Goal: Transaction & Acquisition: Purchase product/service

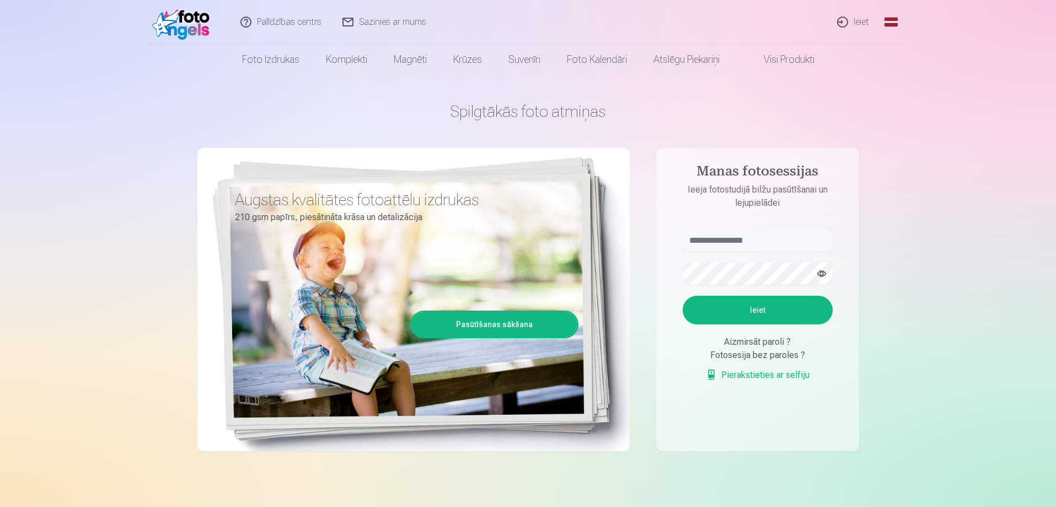
click at [850, 25] on link "Ieiet" at bounding box center [853, 22] width 53 height 44
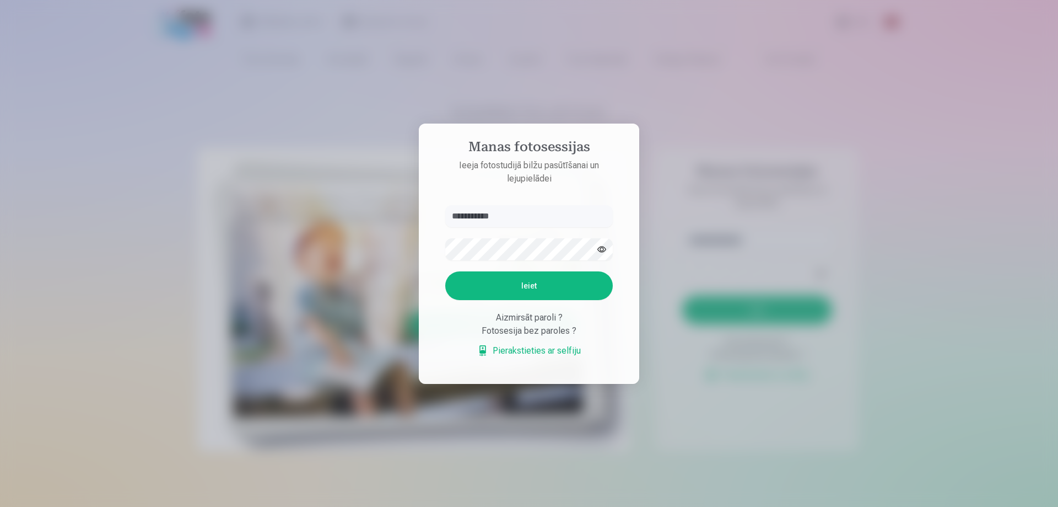
type input "**********"
click at [526, 284] on button "Ieiet" at bounding box center [529, 285] width 168 height 29
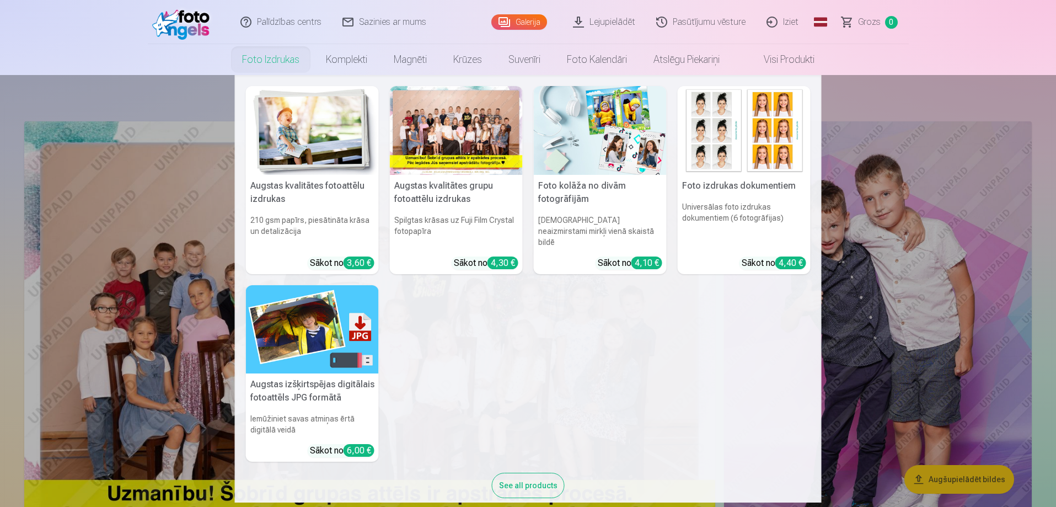
click at [288, 61] on link "Foto izdrukas" at bounding box center [271, 59] width 84 height 31
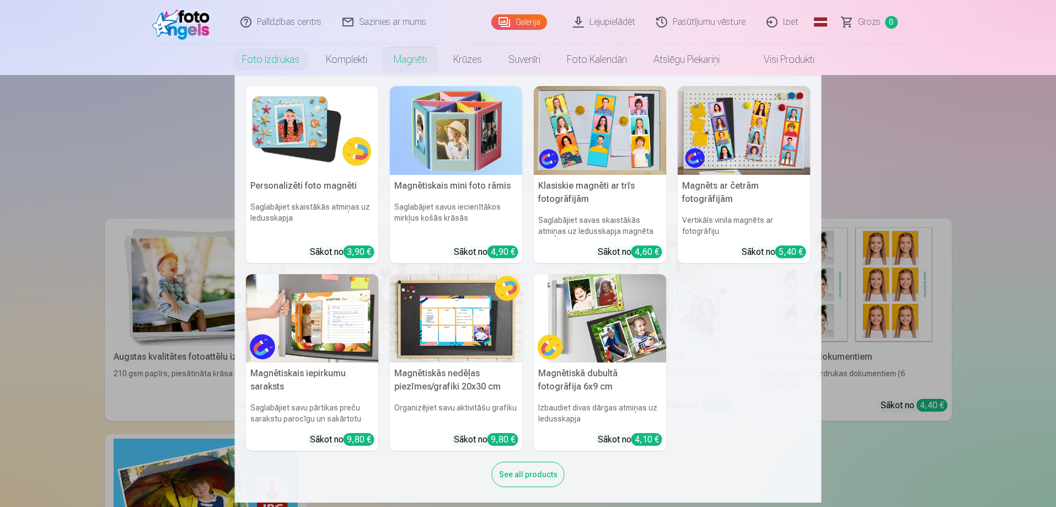
click at [401, 61] on link "Magnēti" at bounding box center [410, 59] width 60 height 31
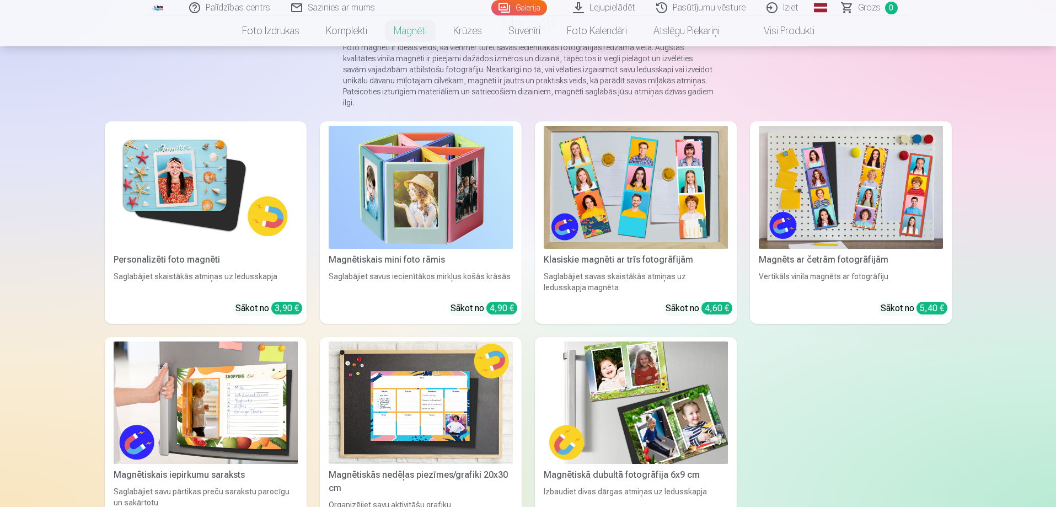
scroll to position [165, 0]
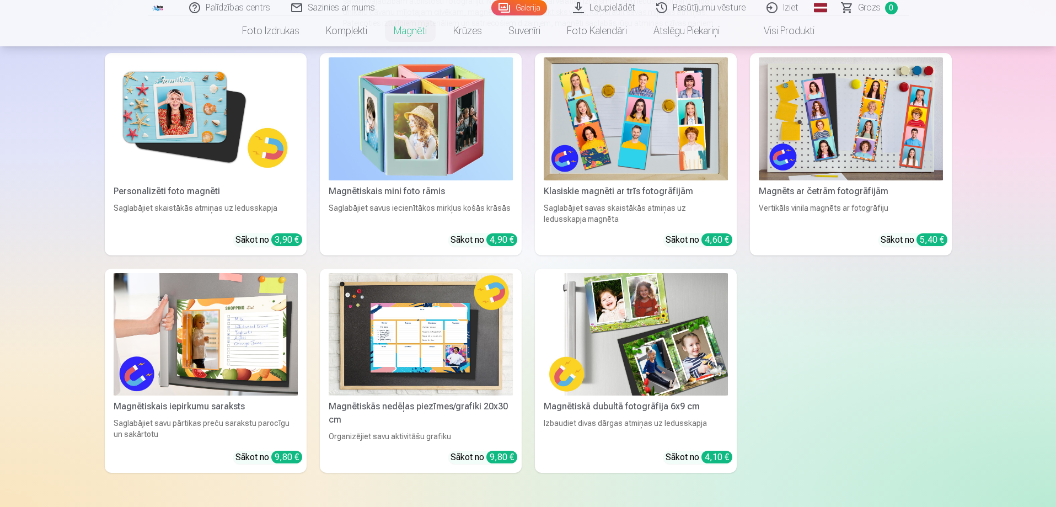
click at [234, 124] on img at bounding box center [206, 118] width 184 height 123
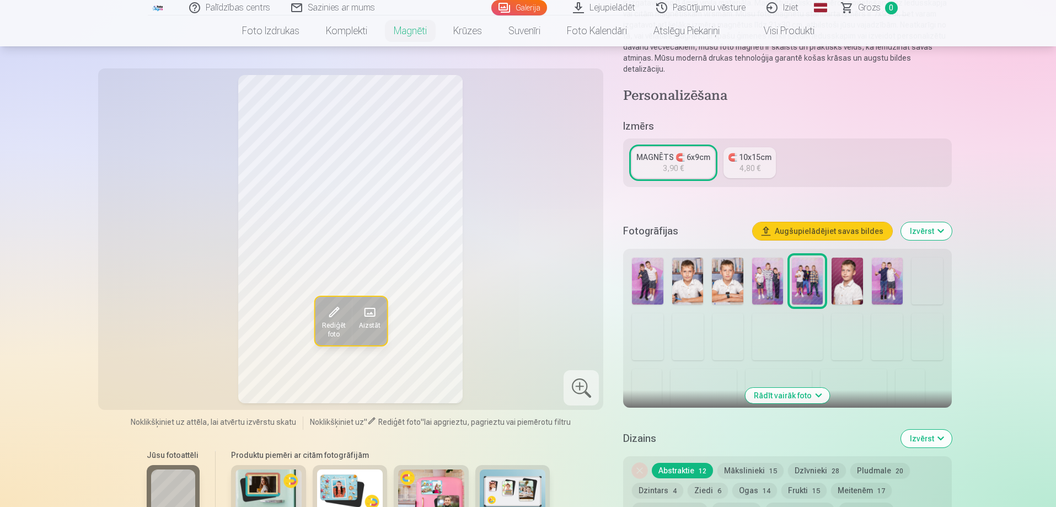
scroll to position [165, 0]
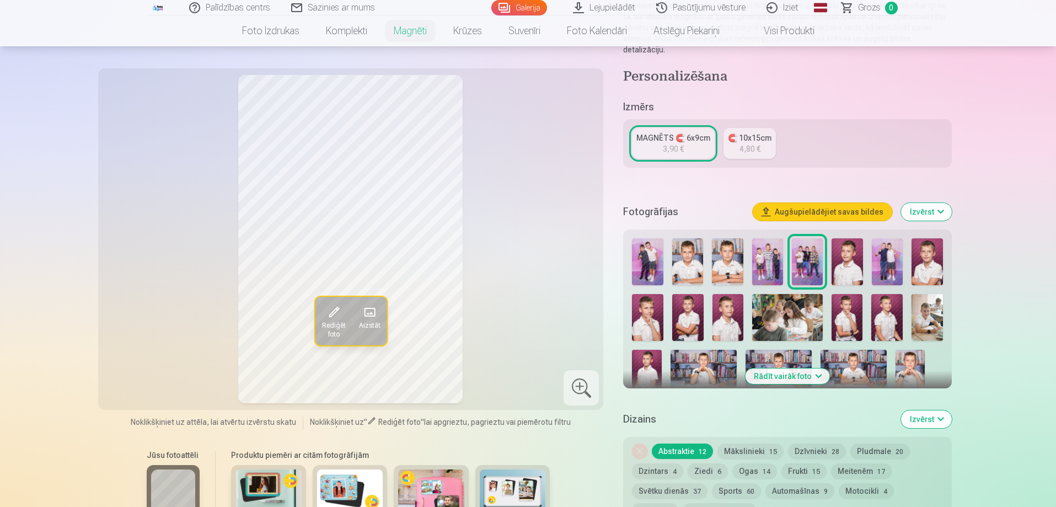
click at [853, 244] on img at bounding box center [846, 261] width 31 height 47
click at [934, 257] on img at bounding box center [926, 261] width 31 height 47
click at [653, 304] on img at bounding box center [647, 317] width 31 height 47
click at [687, 307] on img at bounding box center [687, 317] width 31 height 47
click at [729, 306] on img at bounding box center [727, 317] width 31 height 47
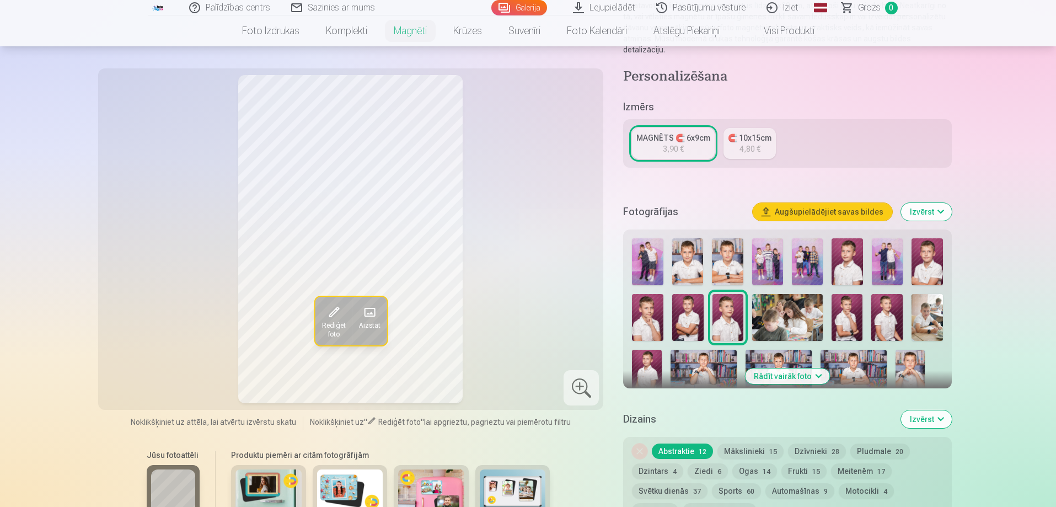
click at [854, 316] on img at bounding box center [846, 317] width 31 height 47
click at [888, 313] on img at bounding box center [886, 317] width 31 height 47
click at [654, 352] on img at bounding box center [646, 371] width 29 height 44
click at [706, 356] on img at bounding box center [703, 371] width 66 height 44
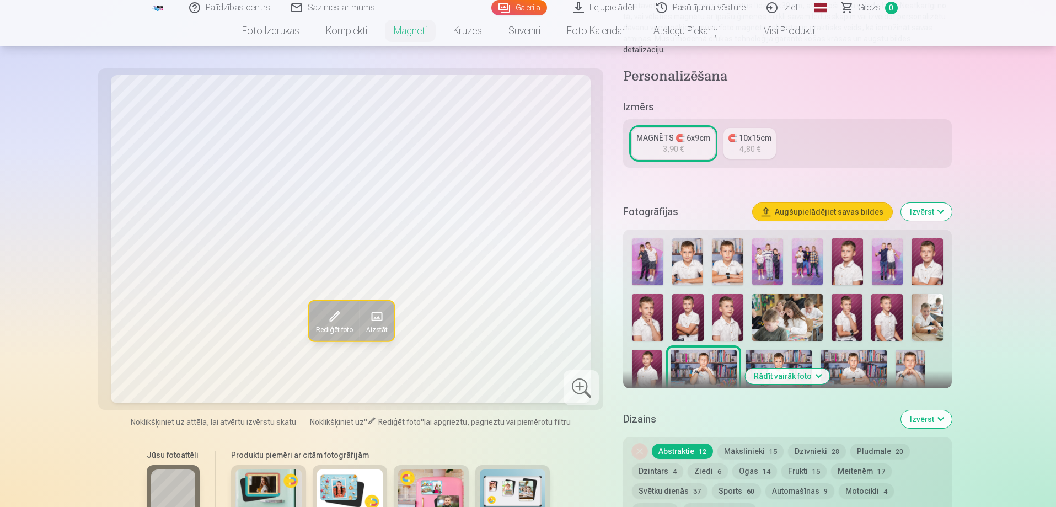
click at [773, 368] on button "Rādīt vairāk foto" at bounding box center [787, 375] width 84 height 15
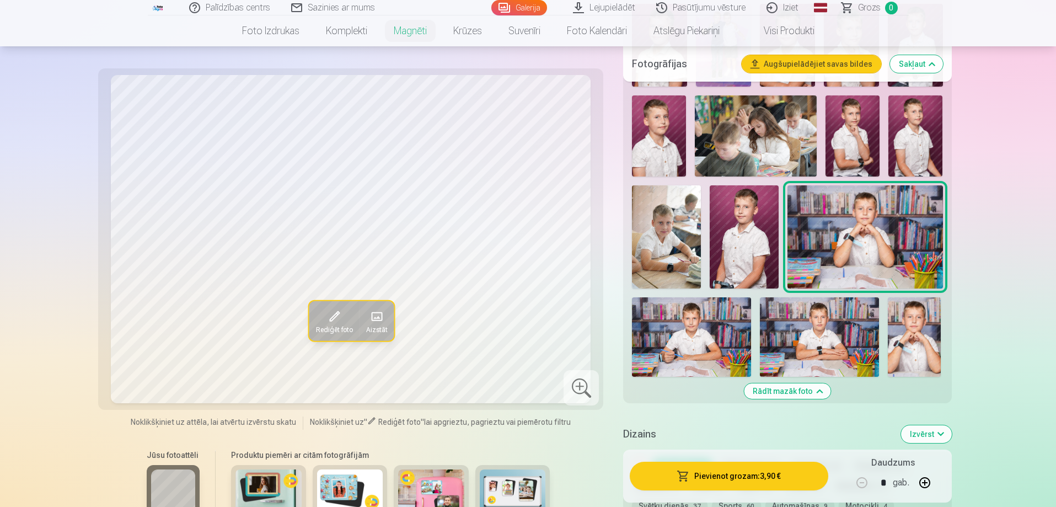
scroll to position [496, 0]
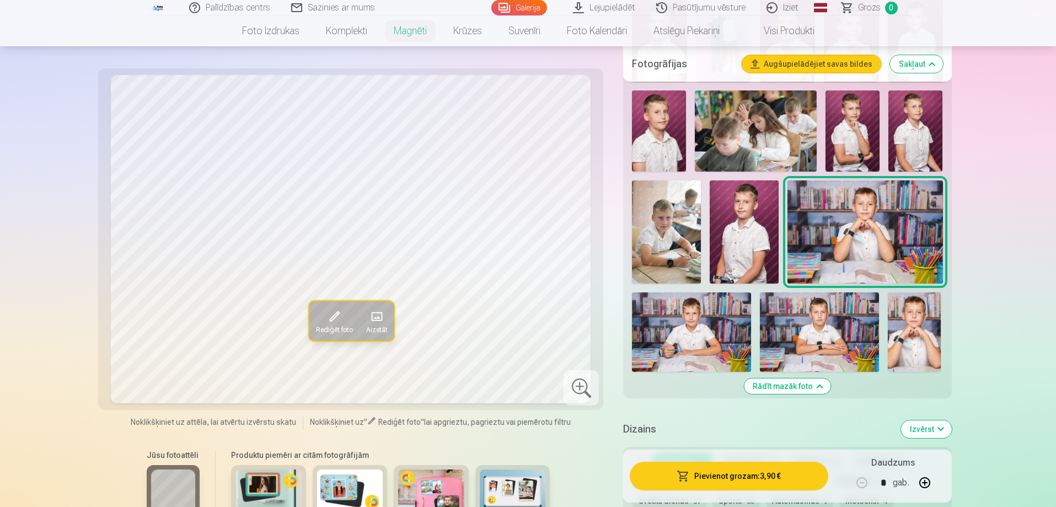
click at [685, 306] on img at bounding box center [691, 331] width 119 height 79
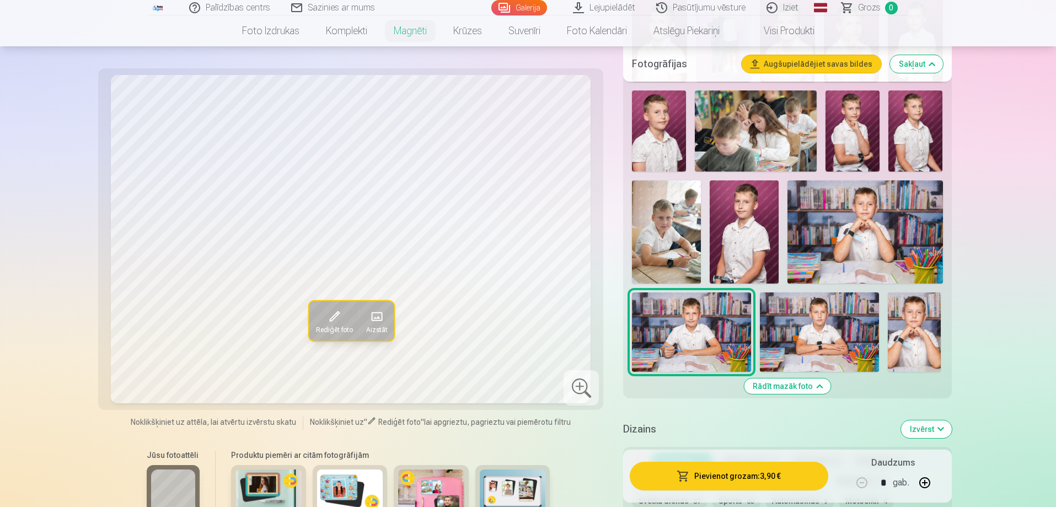
click at [780, 322] on img at bounding box center [819, 331] width 119 height 79
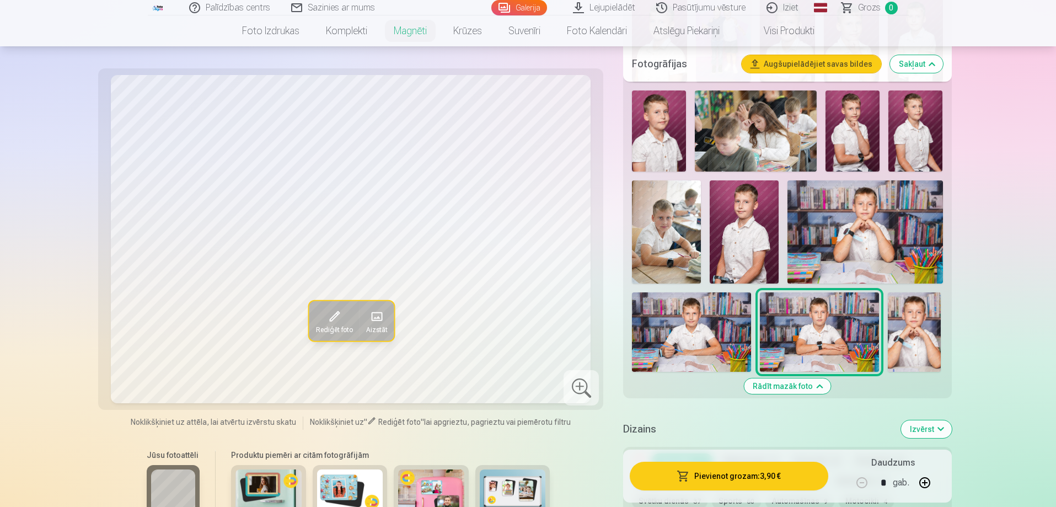
click at [900, 320] on img at bounding box center [913, 331] width 53 height 79
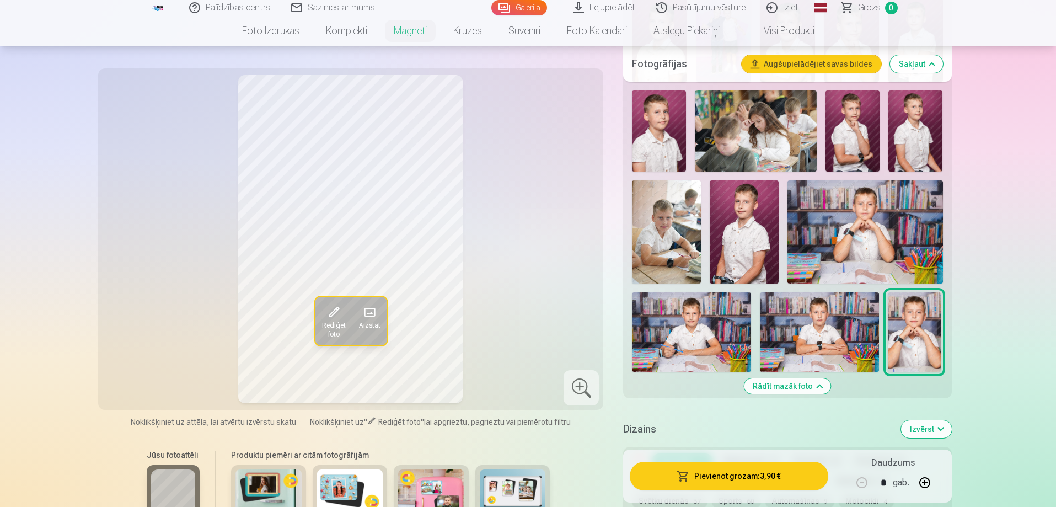
click at [707, 317] on img at bounding box center [691, 331] width 119 height 79
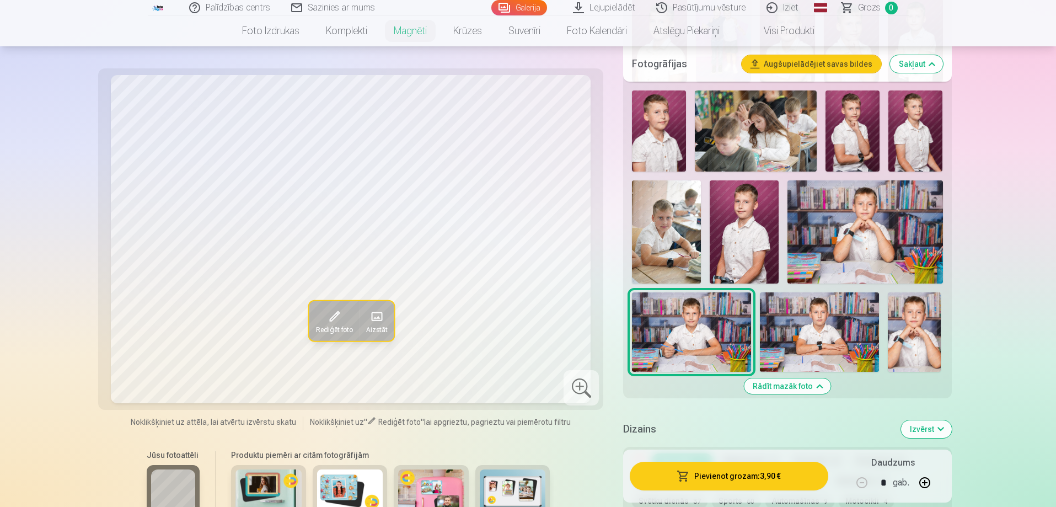
click at [671, 228] on img at bounding box center [666, 232] width 69 height 104
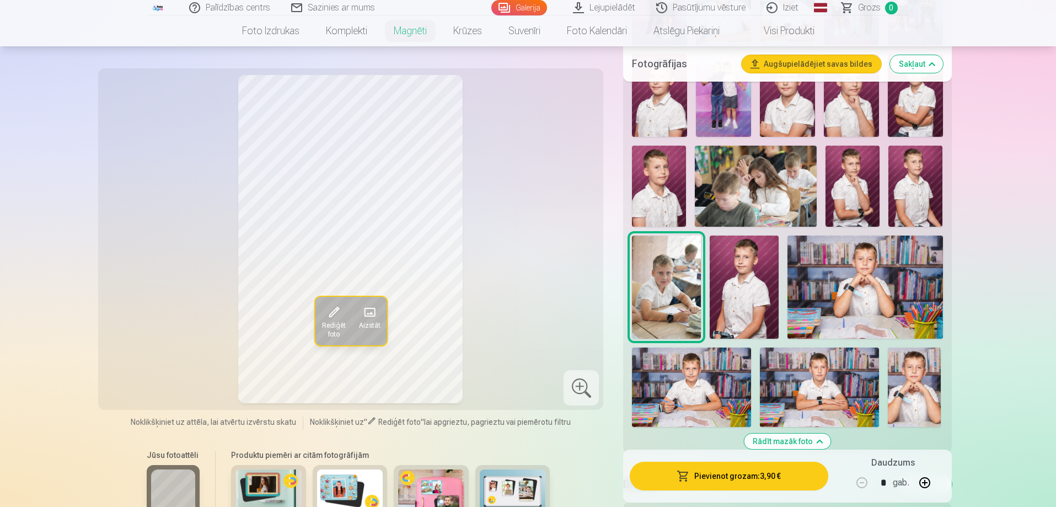
scroll to position [276, 0]
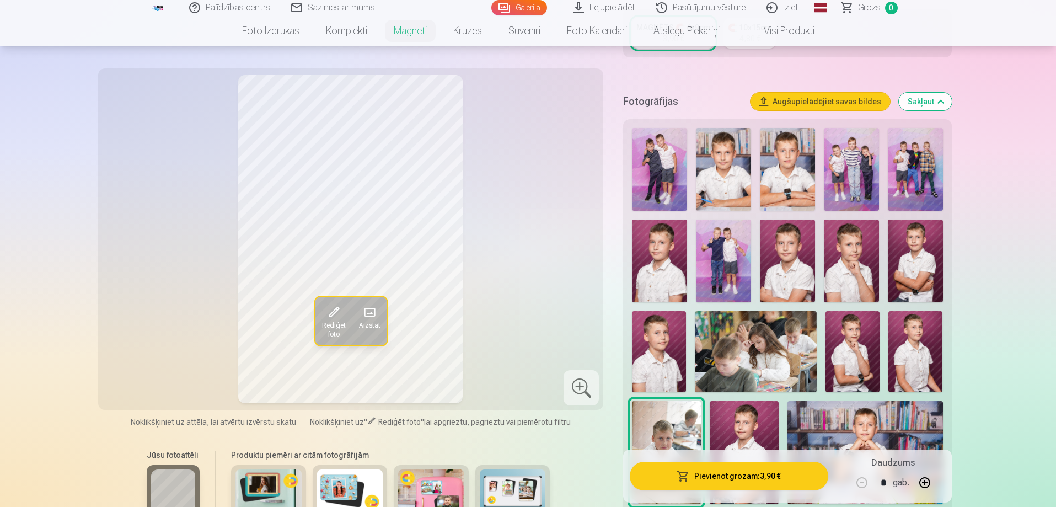
click at [838, 165] on img at bounding box center [850, 169] width 55 height 83
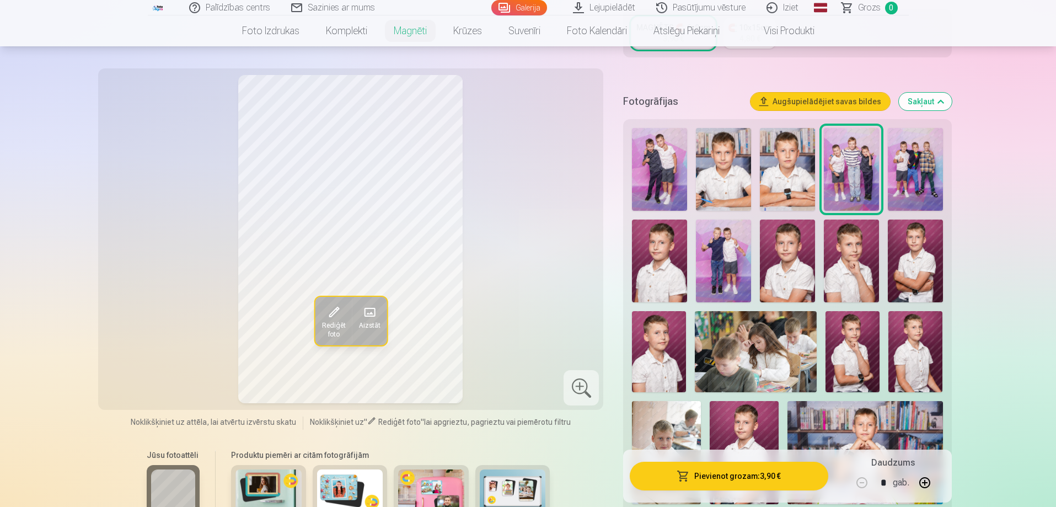
click at [900, 165] on img at bounding box center [914, 169] width 55 height 83
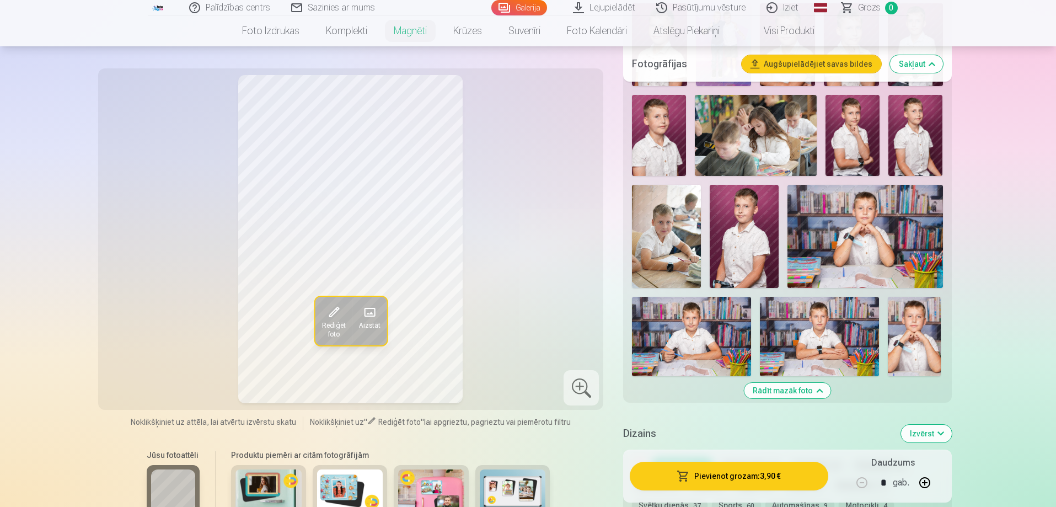
scroll to position [496, 0]
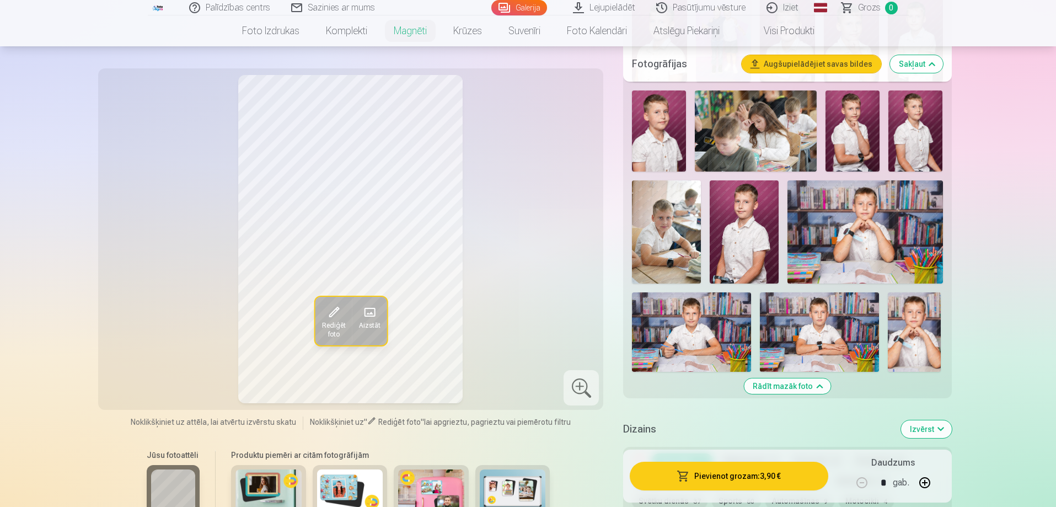
click at [922, 309] on img at bounding box center [913, 331] width 53 height 79
click at [817, 332] on img at bounding box center [819, 331] width 119 height 79
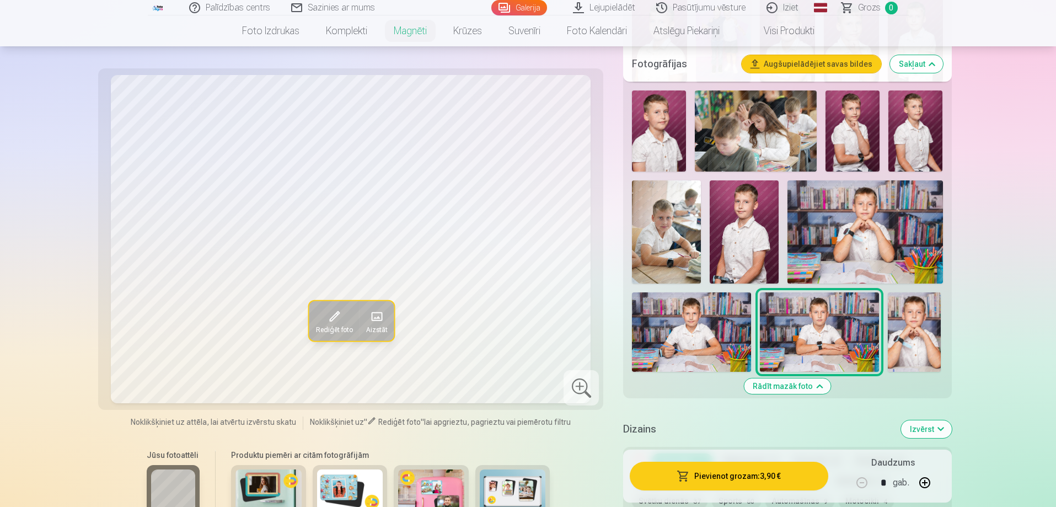
click at [686, 321] on img at bounding box center [691, 331] width 119 height 79
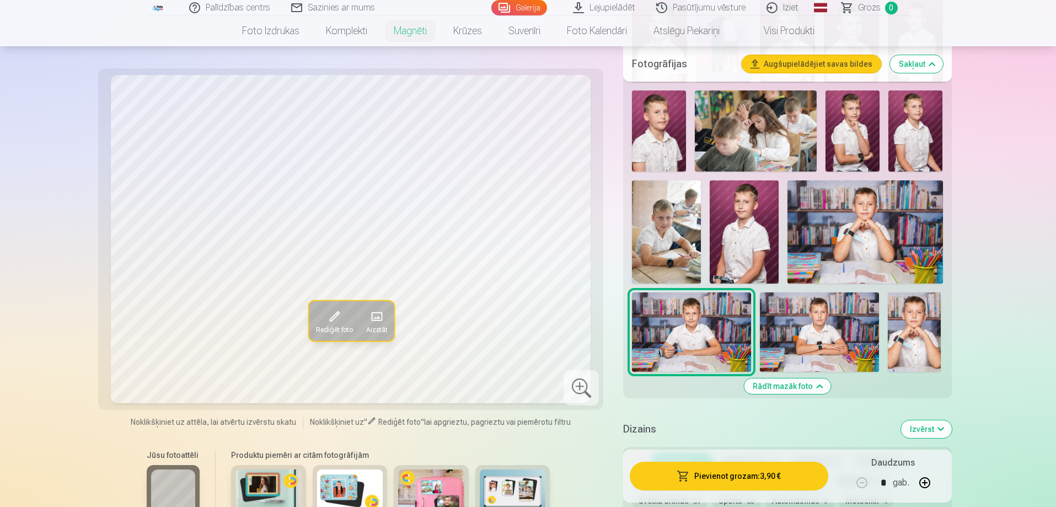
click at [822, 241] on img at bounding box center [864, 231] width 155 height 103
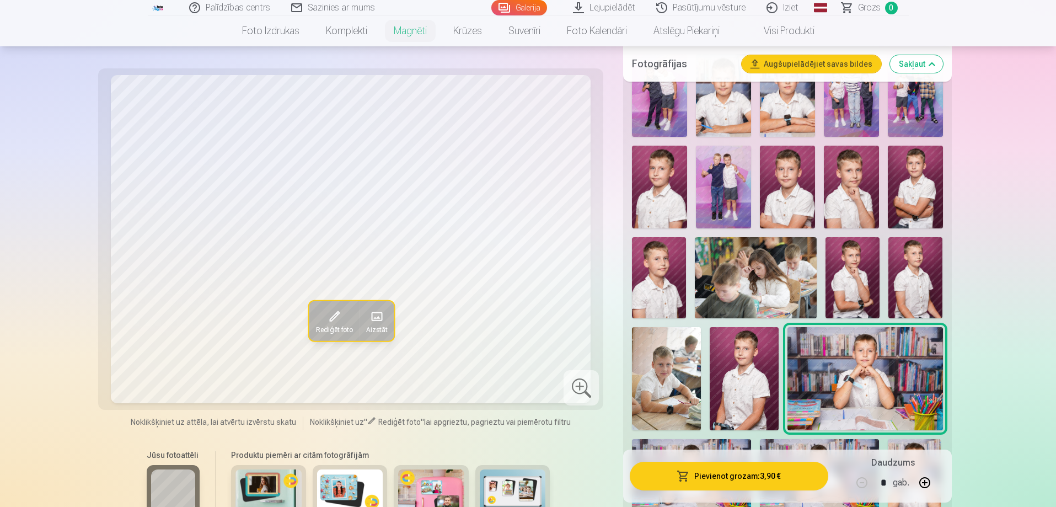
scroll to position [331, 0]
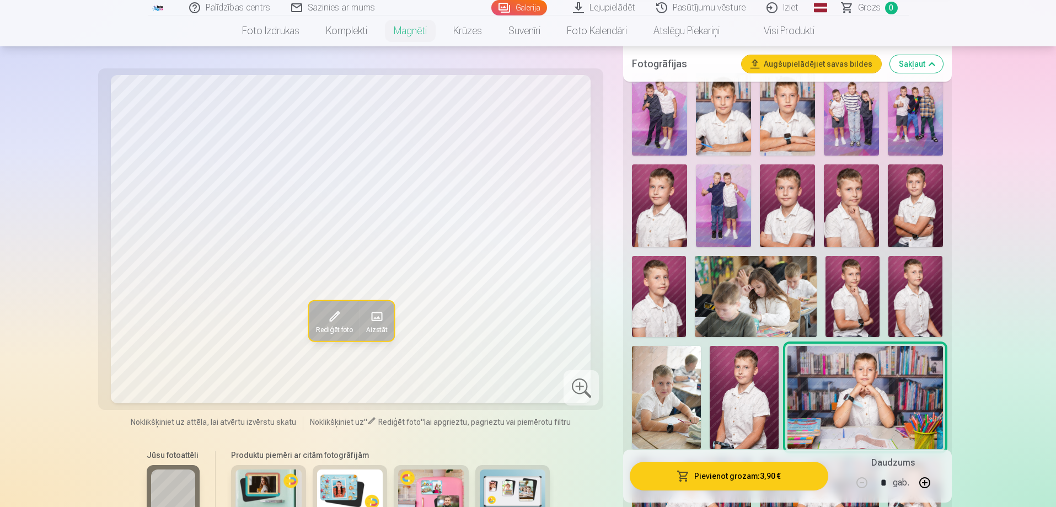
click at [840, 201] on img at bounding box center [850, 205] width 55 height 83
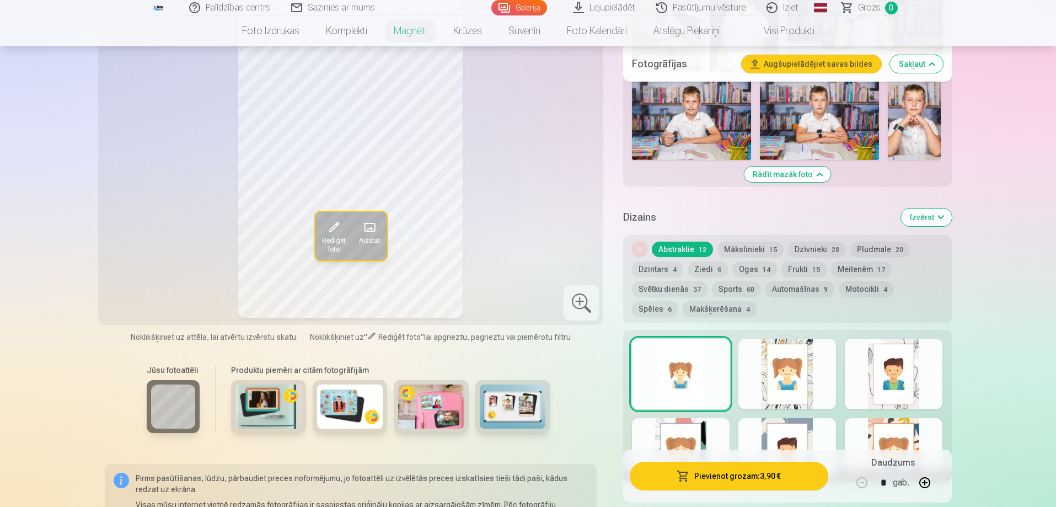
scroll to position [717, 0]
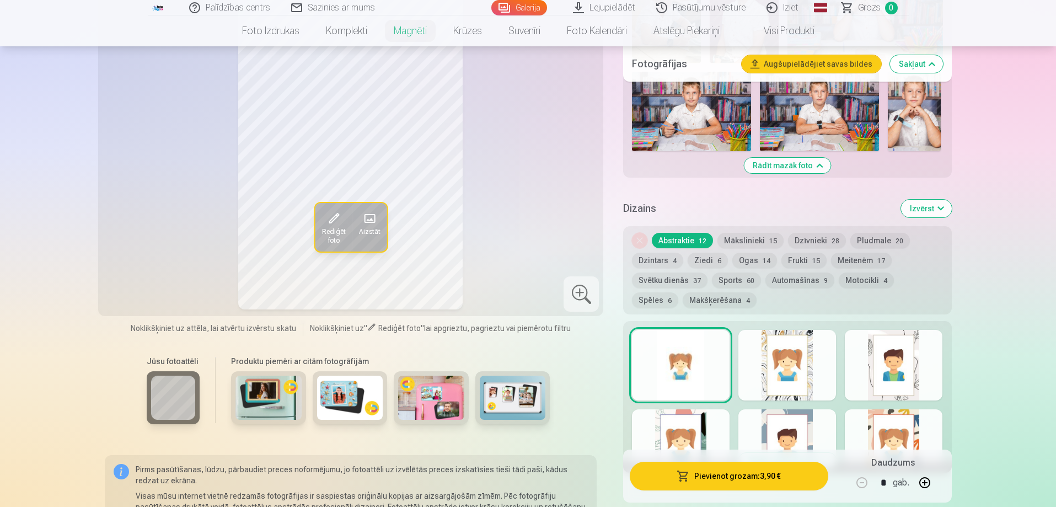
click at [789, 343] on div at bounding box center [787, 365] width 98 height 71
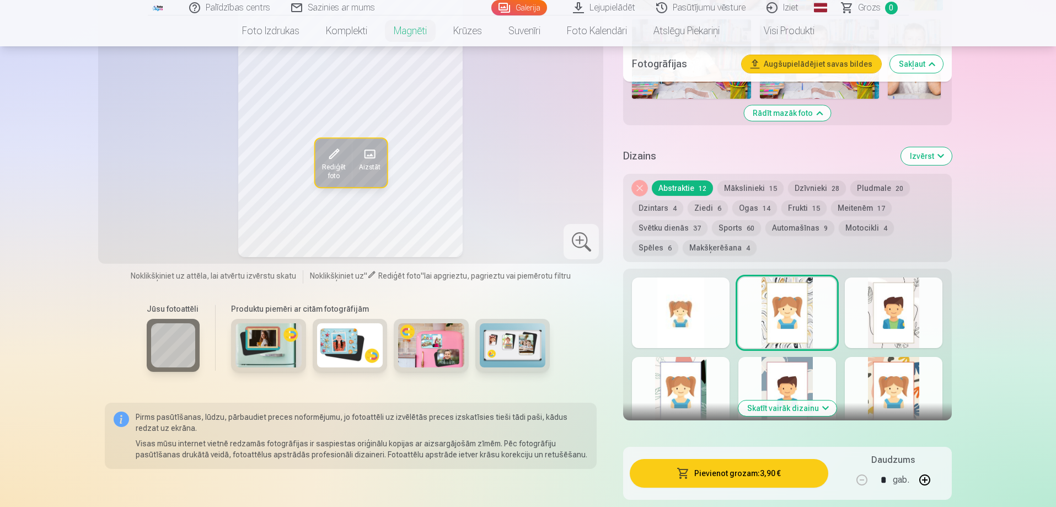
scroll to position [772, 0]
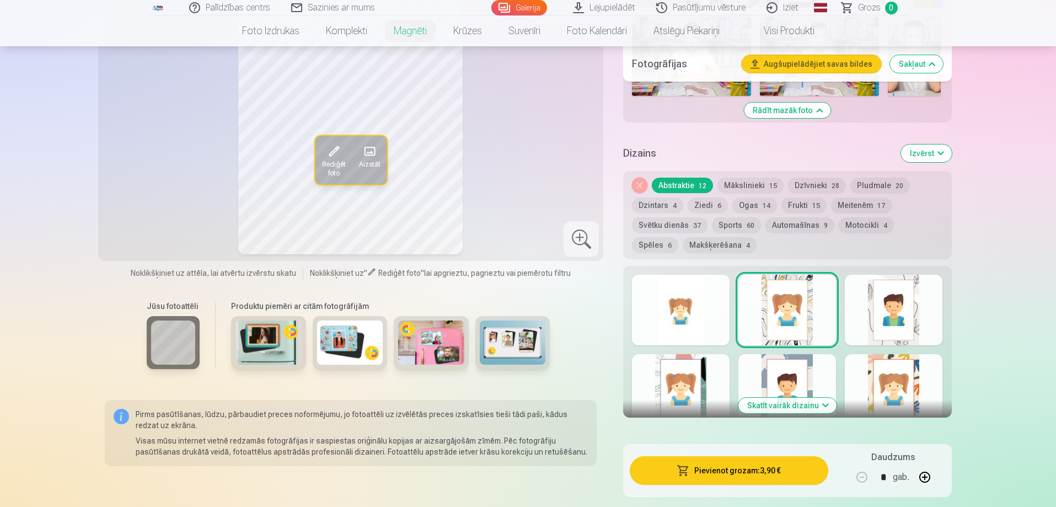
click at [750, 365] on div at bounding box center [787, 389] width 98 height 71
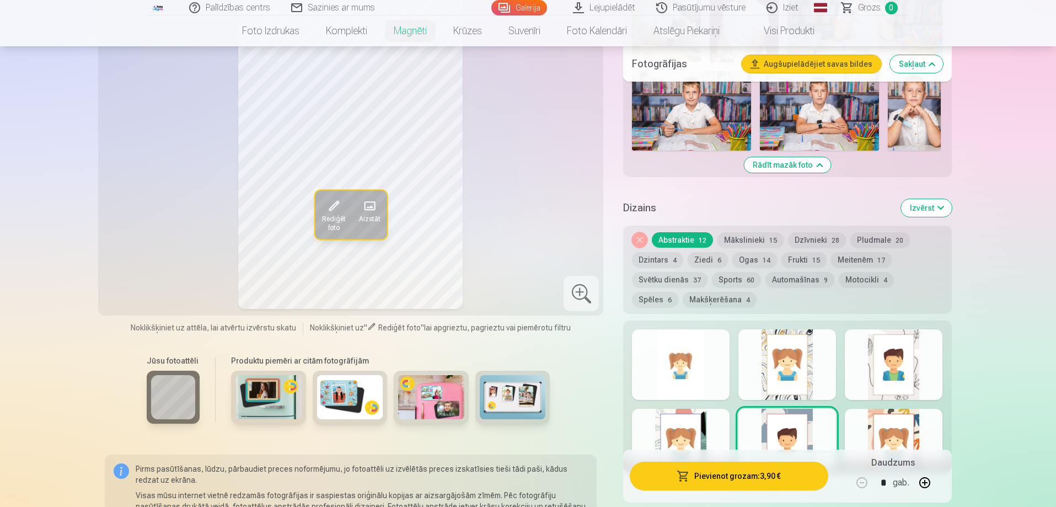
scroll to position [827, 0]
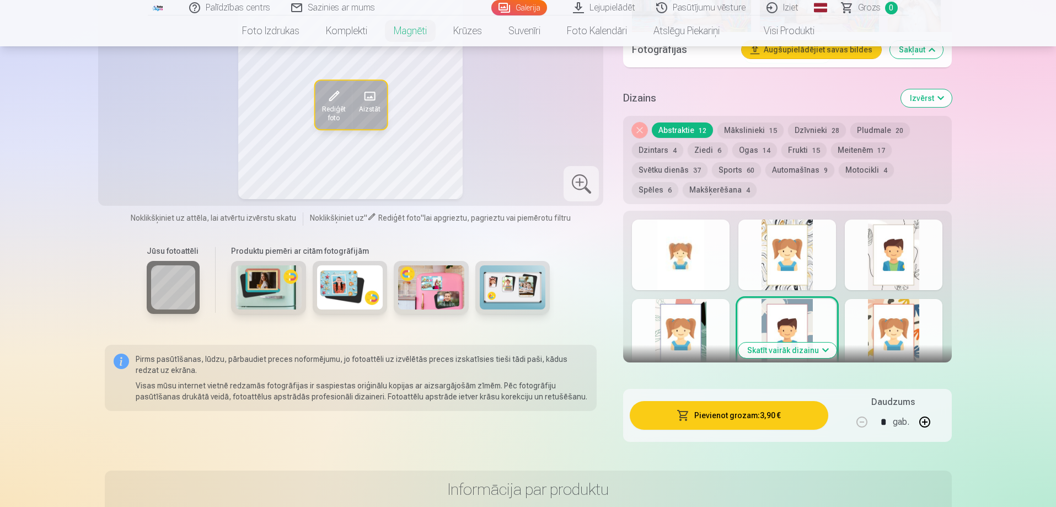
click at [737, 162] on button "Sports 60" at bounding box center [736, 169] width 49 height 15
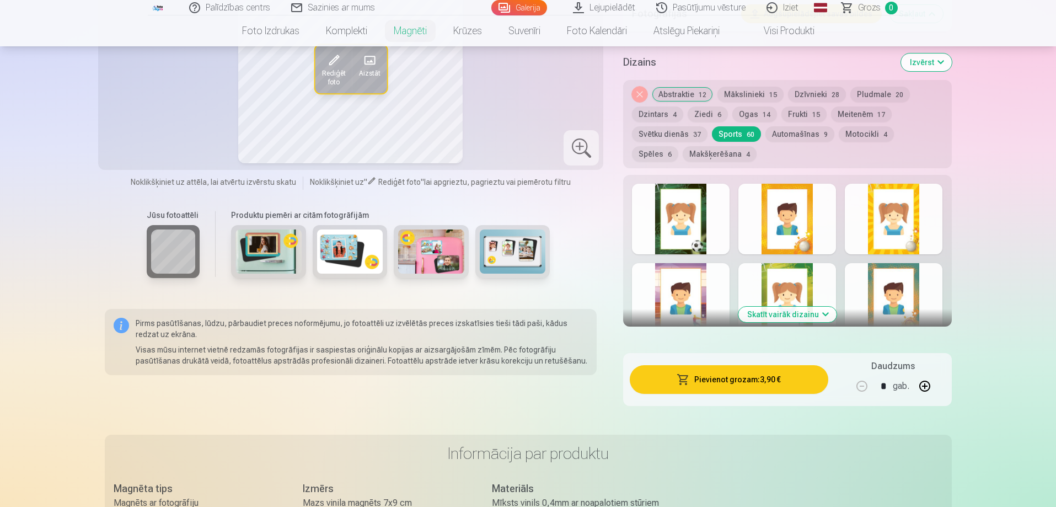
scroll to position [882, 0]
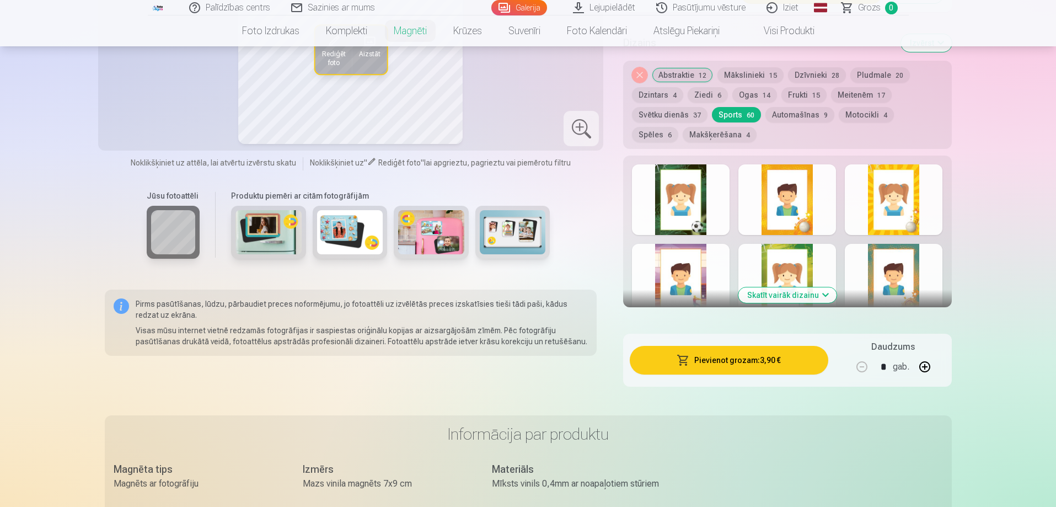
click at [753, 287] on button "Skatīt vairāk dizainu" at bounding box center [787, 294] width 98 height 15
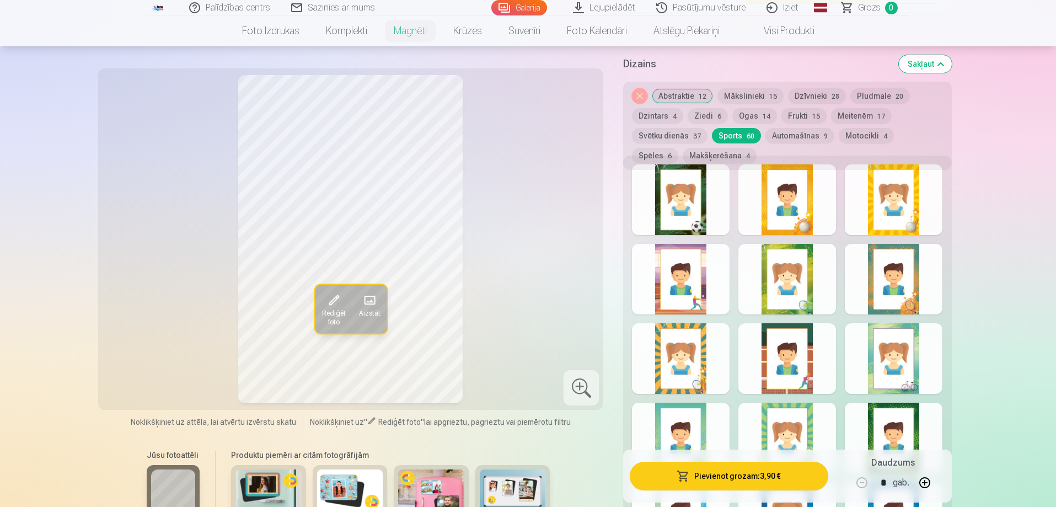
click at [672, 196] on div at bounding box center [681, 199] width 98 height 71
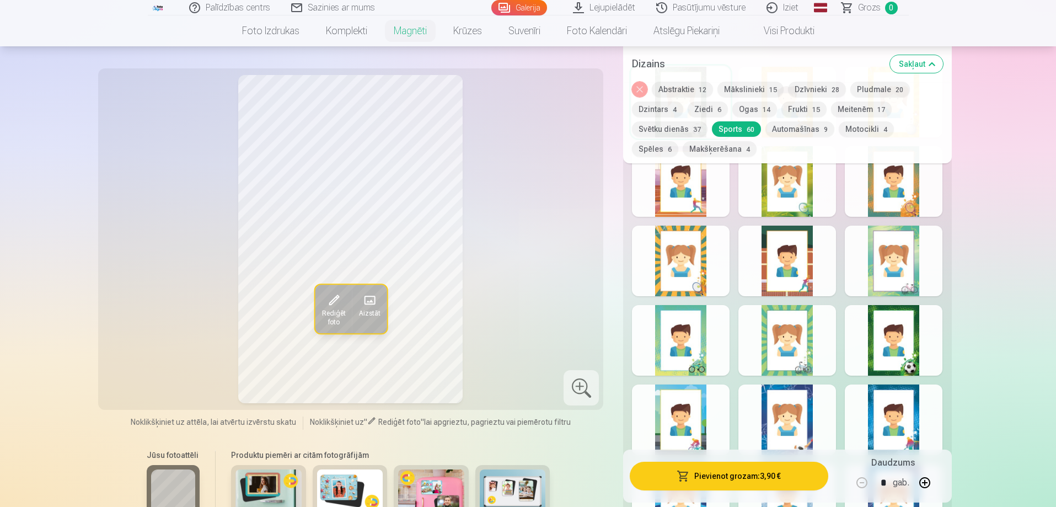
scroll to position [992, 0]
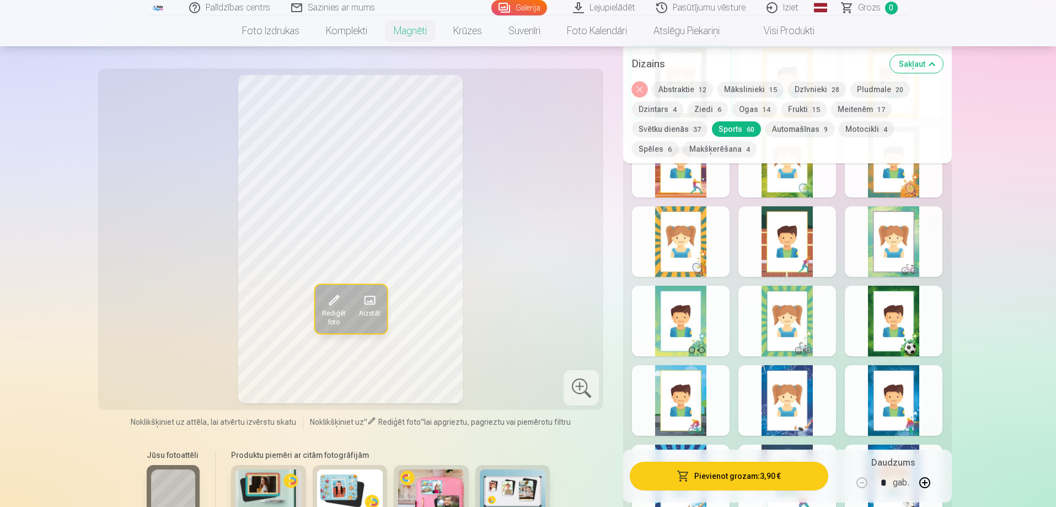
click at [874, 318] on div at bounding box center [893, 321] width 98 height 71
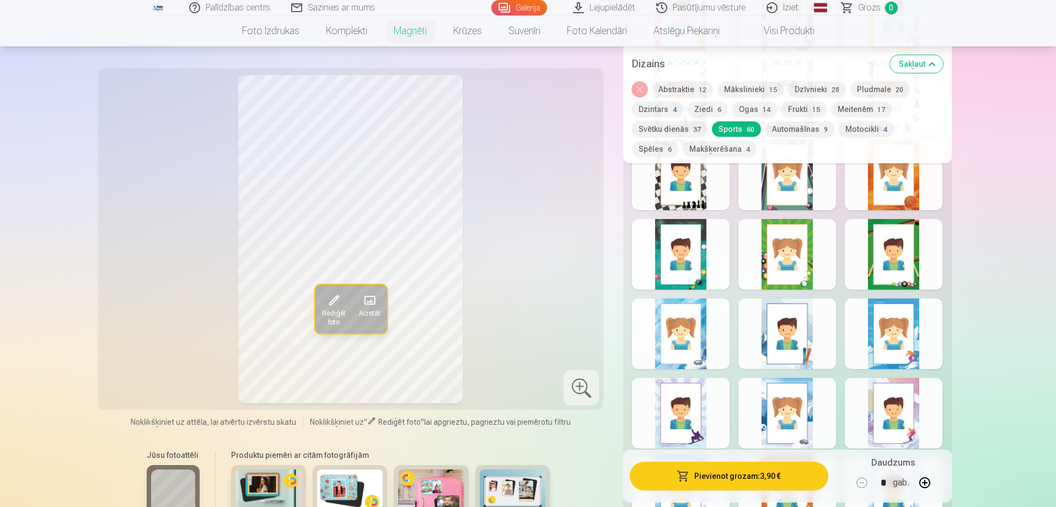
scroll to position [1984, 0]
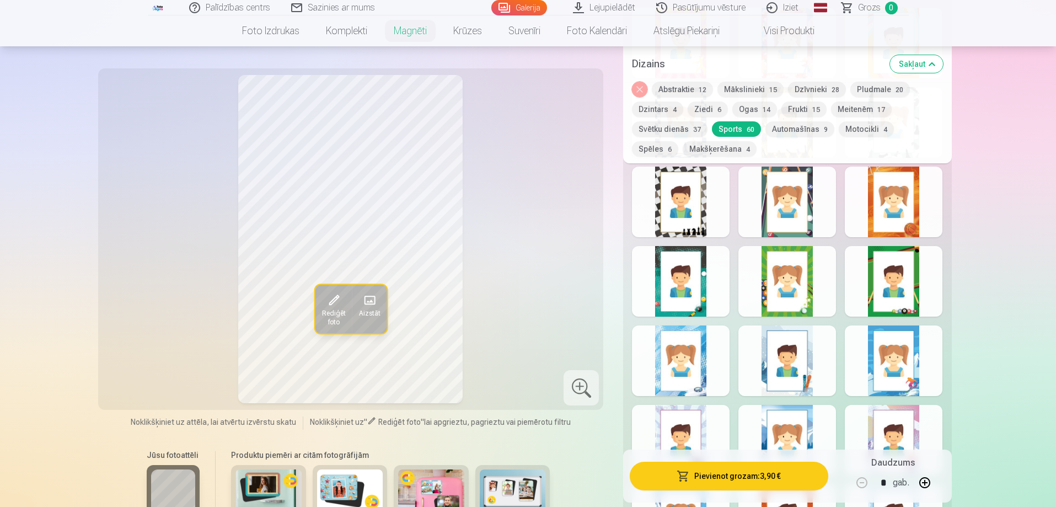
click at [802, 132] on button "Automašīnas 9" at bounding box center [799, 128] width 69 height 15
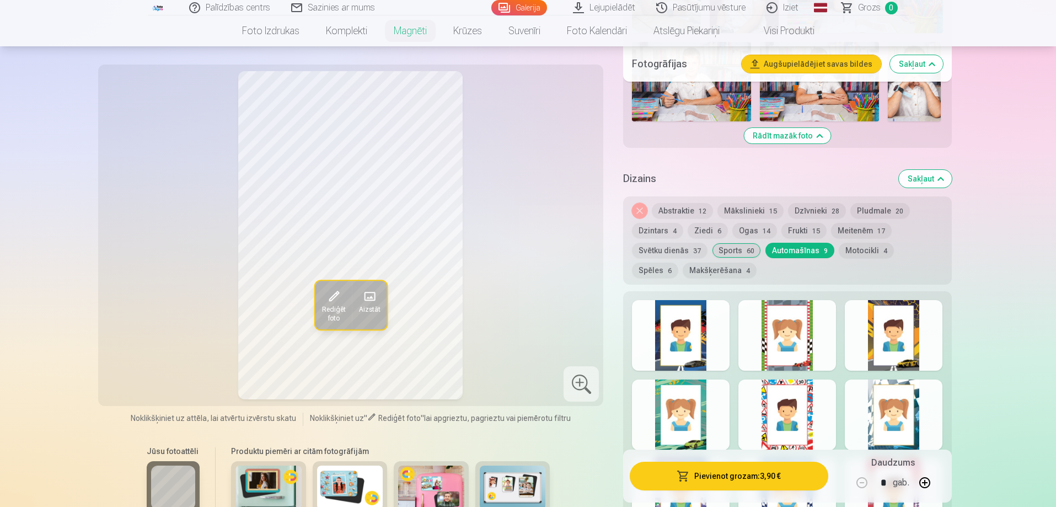
scroll to position [717, 0]
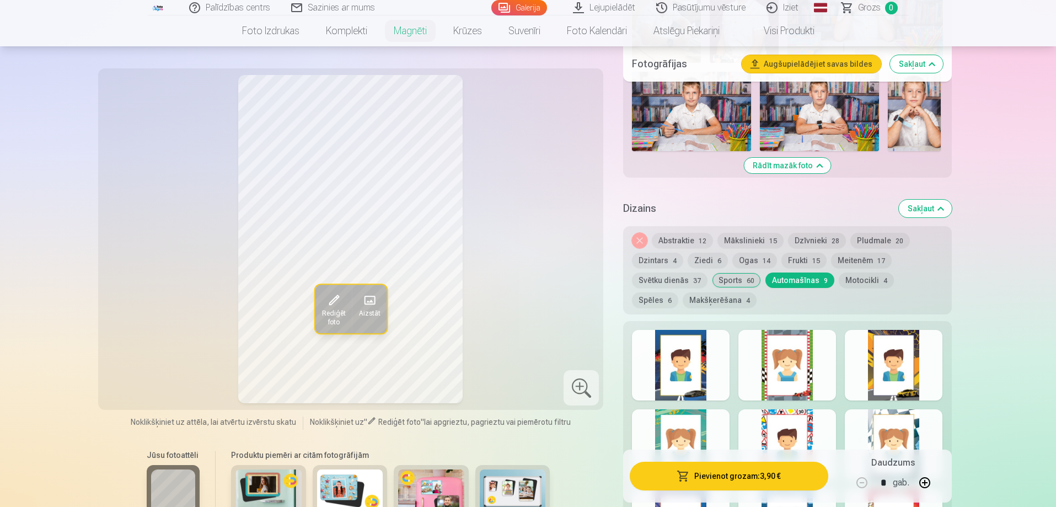
click at [749, 252] on button "Ogas 14" at bounding box center [754, 259] width 45 height 15
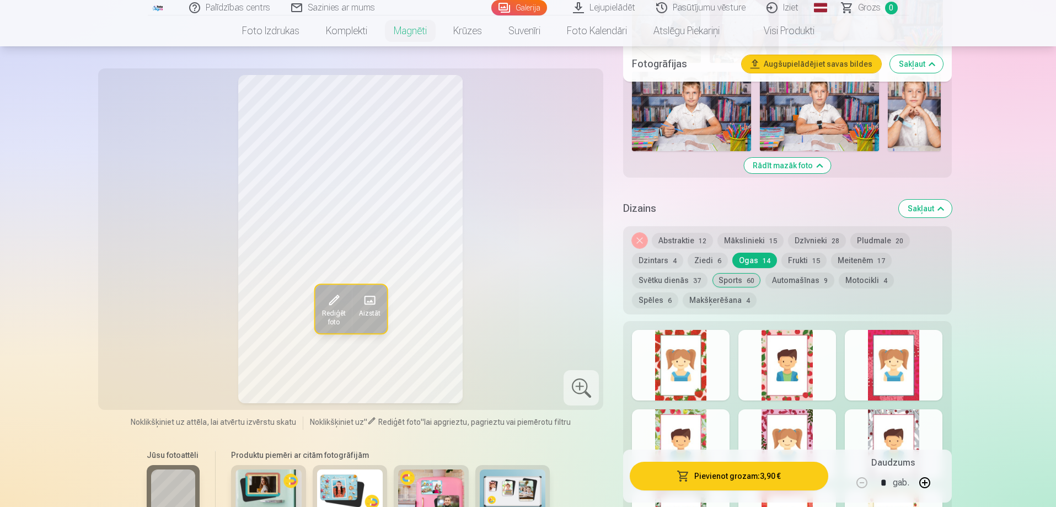
click at [800, 252] on button "Frukti 15" at bounding box center [803, 259] width 45 height 15
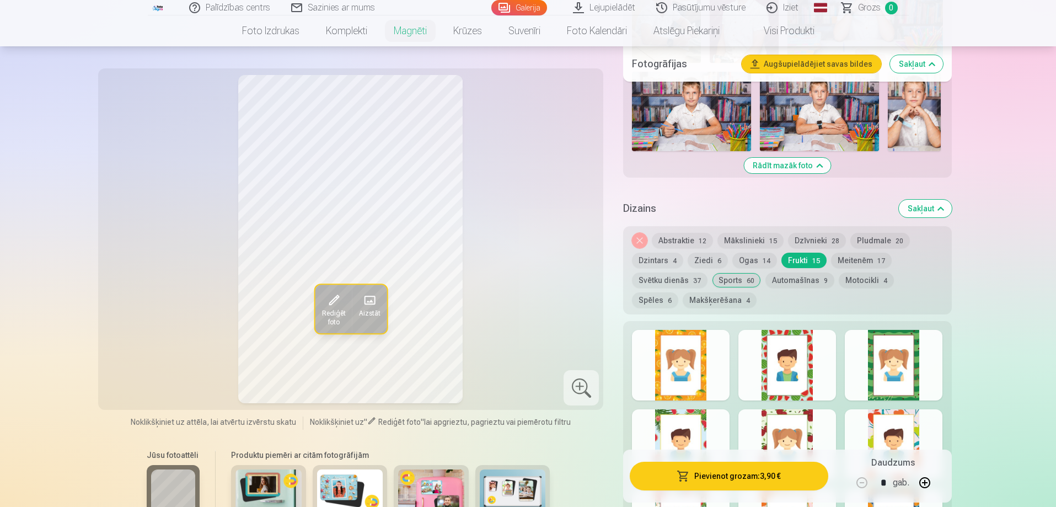
click at [678, 292] on button "Spēles 6" at bounding box center [655, 299] width 46 height 15
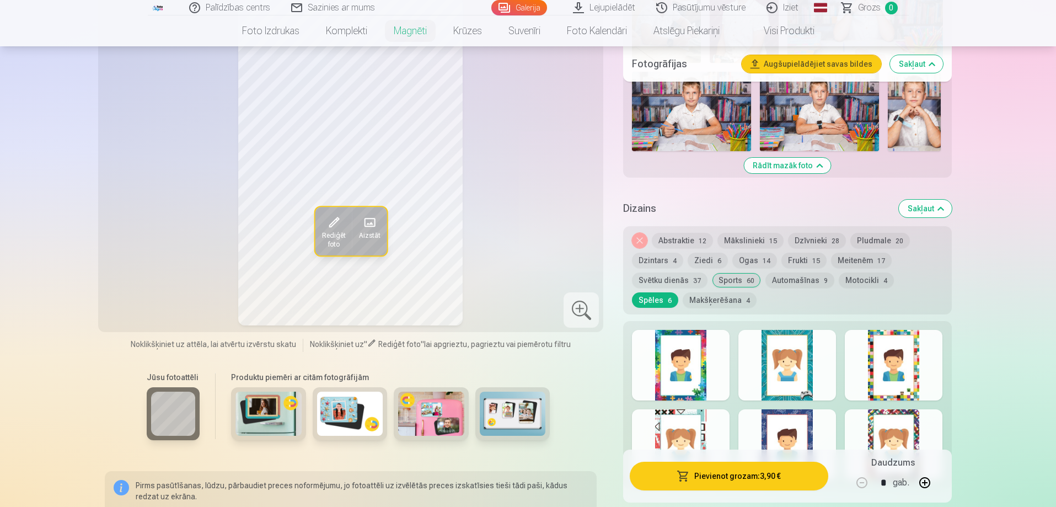
click at [880, 363] on div at bounding box center [893, 365] width 98 height 71
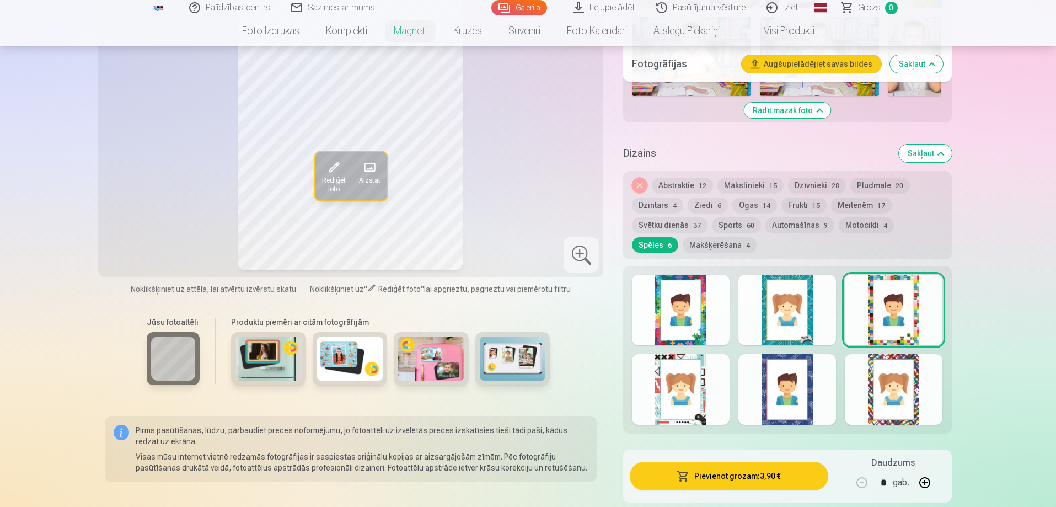
click at [687, 377] on div at bounding box center [681, 389] width 98 height 71
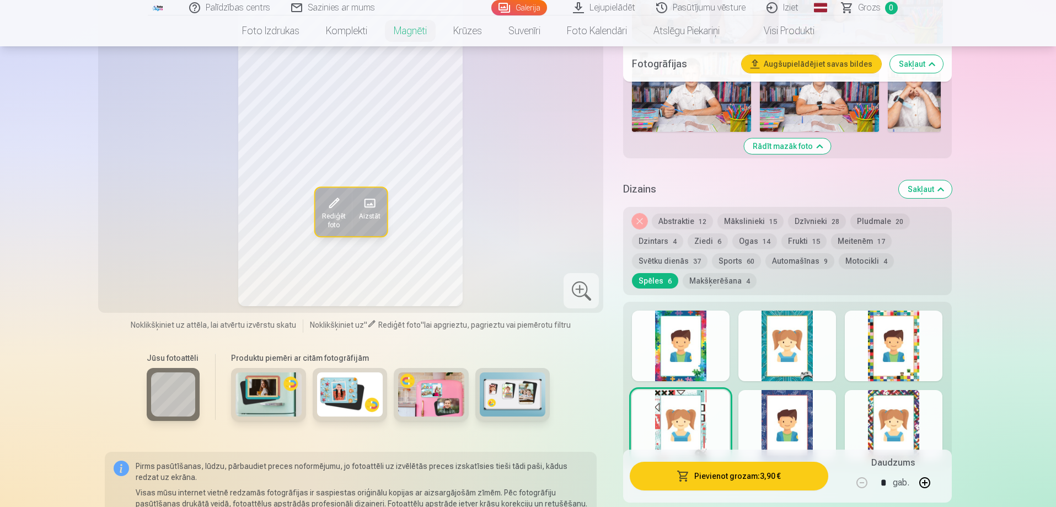
scroll to position [717, 0]
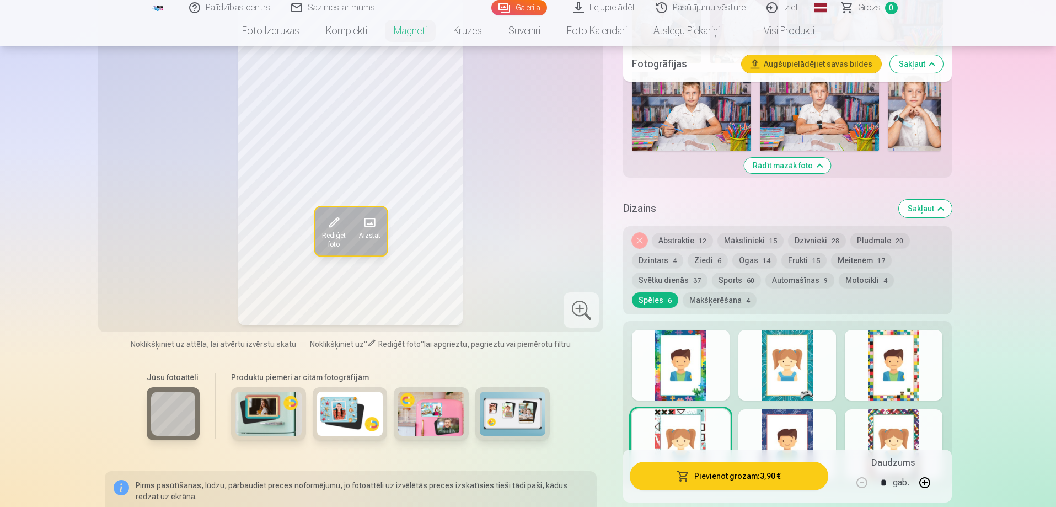
click at [732, 272] on button "Sports 60" at bounding box center [736, 279] width 49 height 15
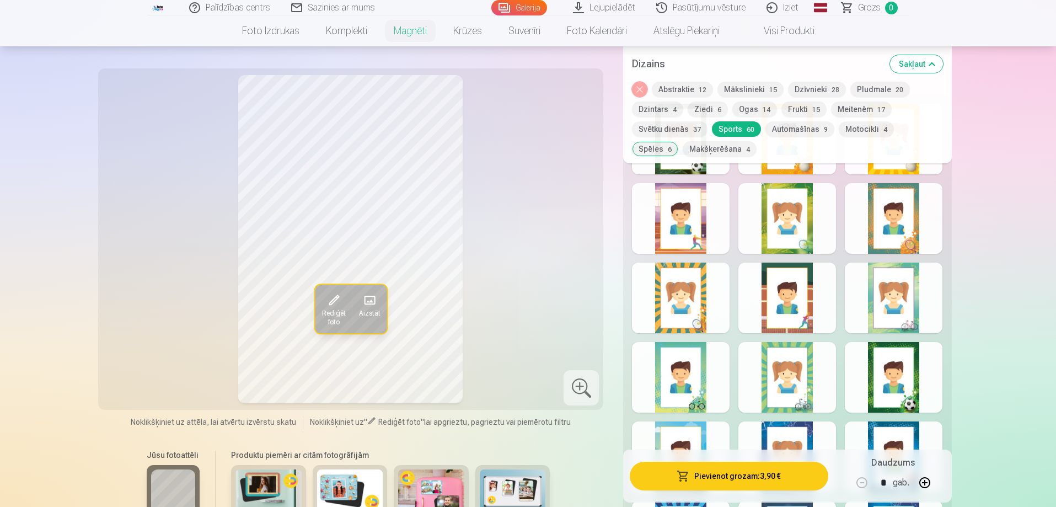
scroll to position [937, 0]
click at [882, 367] on div at bounding box center [893, 376] width 98 height 71
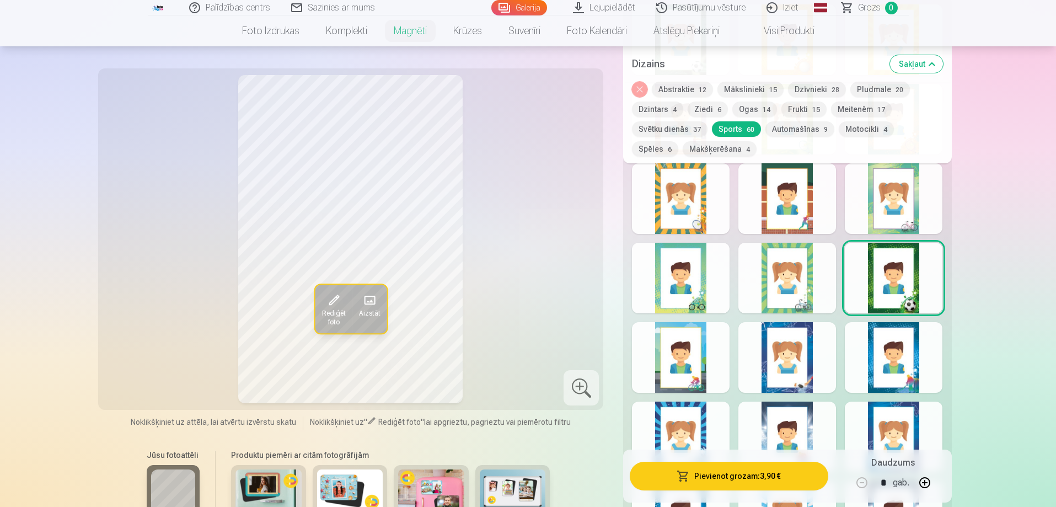
scroll to position [1047, 0]
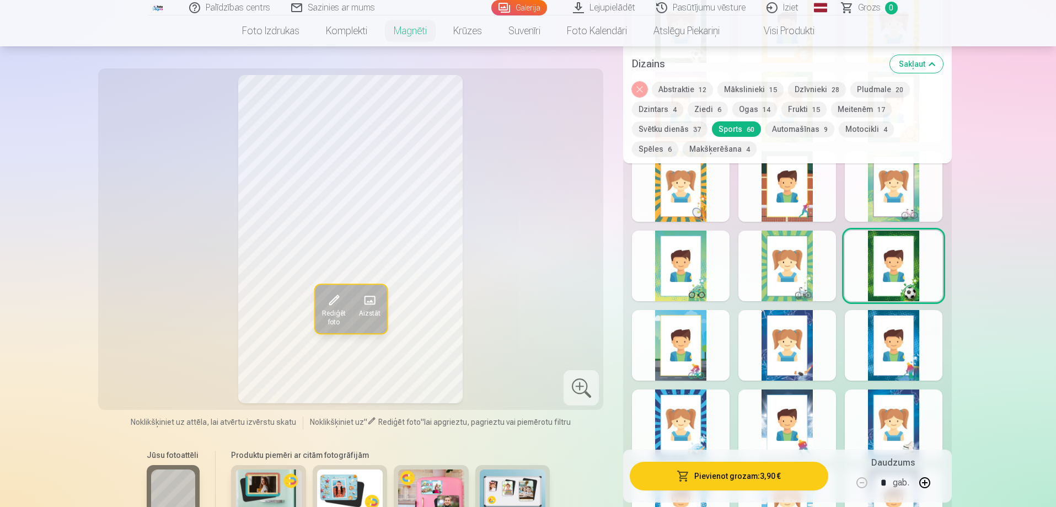
click at [643, 88] on button "Noņemiet dizainu" at bounding box center [639, 89] width 15 height 15
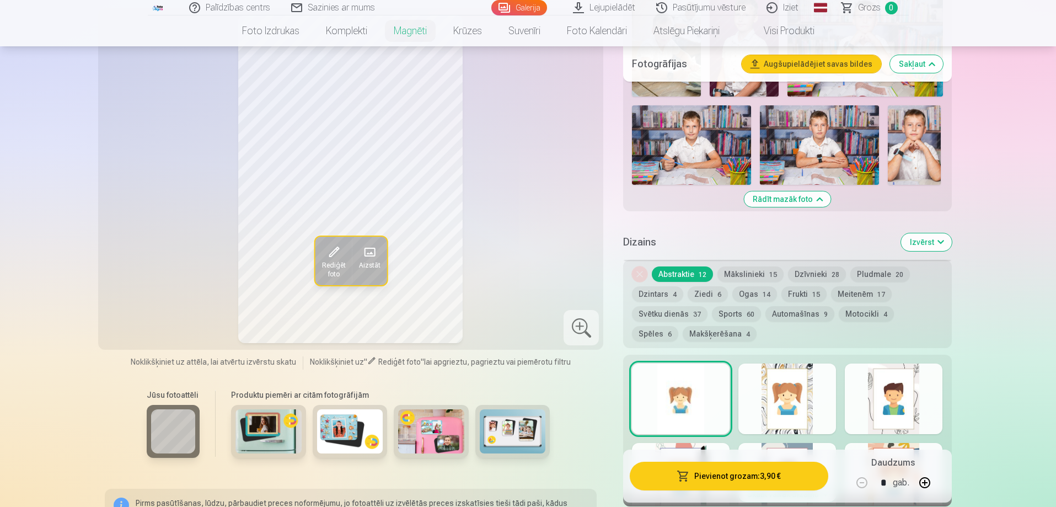
scroll to position [512, 0]
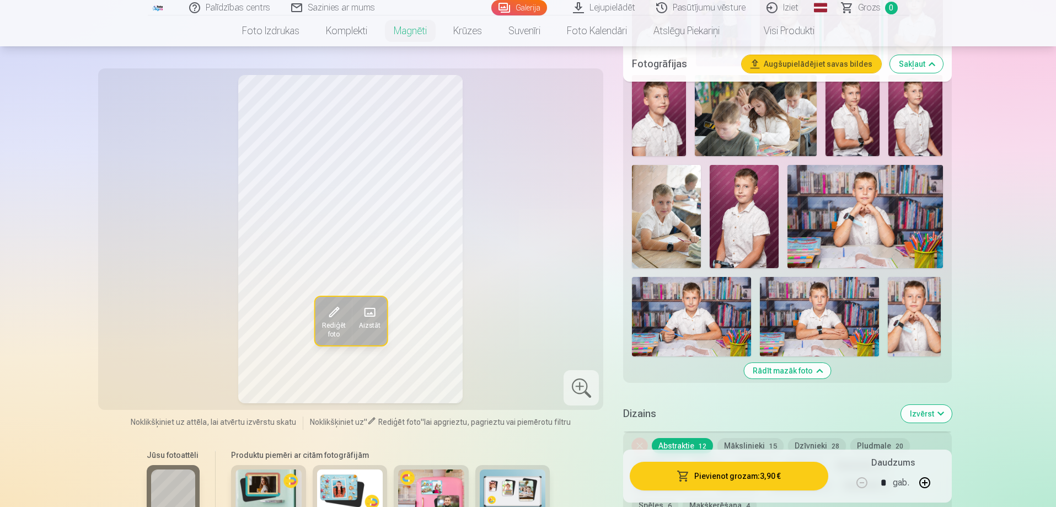
click at [795, 310] on img at bounding box center [819, 316] width 119 height 79
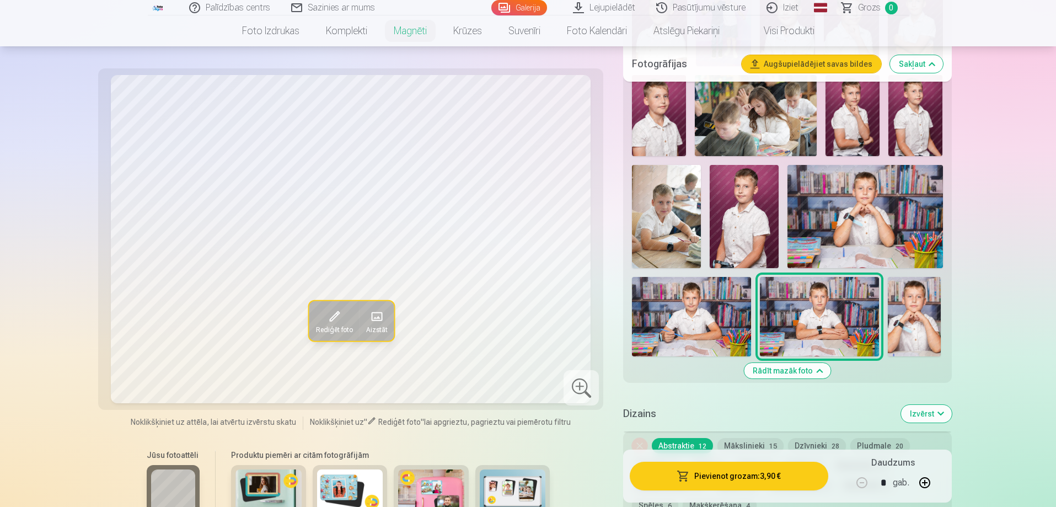
click at [717, 313] on img at bounding box center [691, 316] width 119 height 79
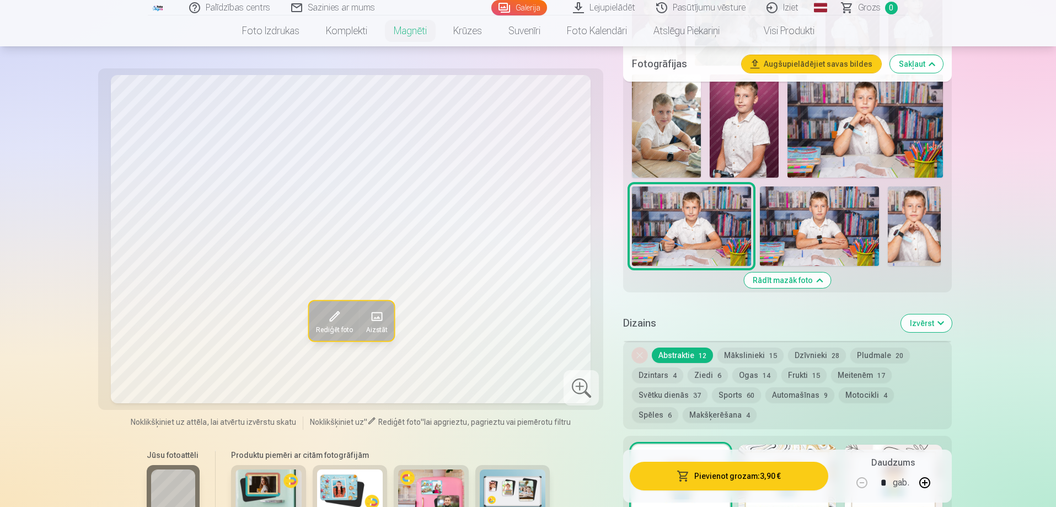
scroll to position [622, 0]
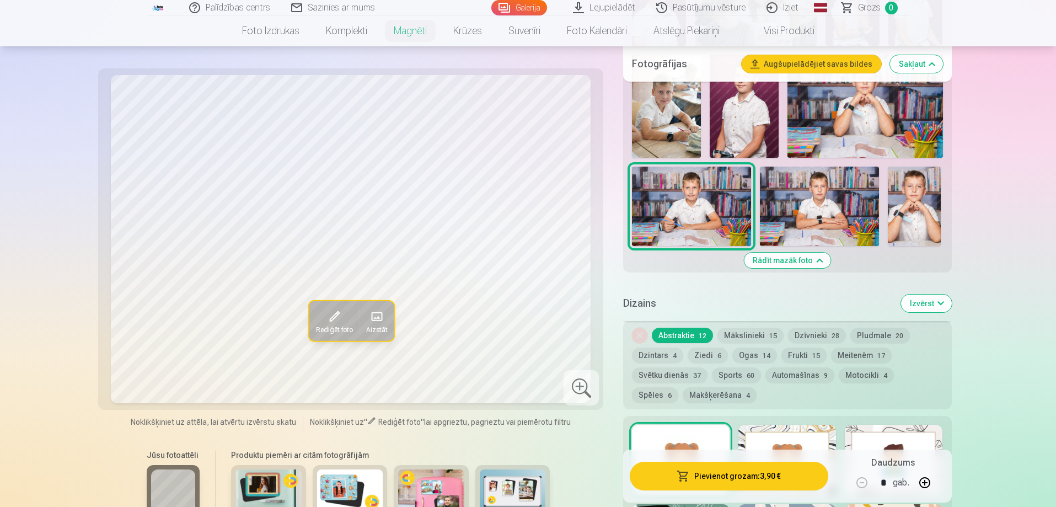
click at [730, 369] on button "Sports 60" at bounding box center [736, 374] width 49 height 15
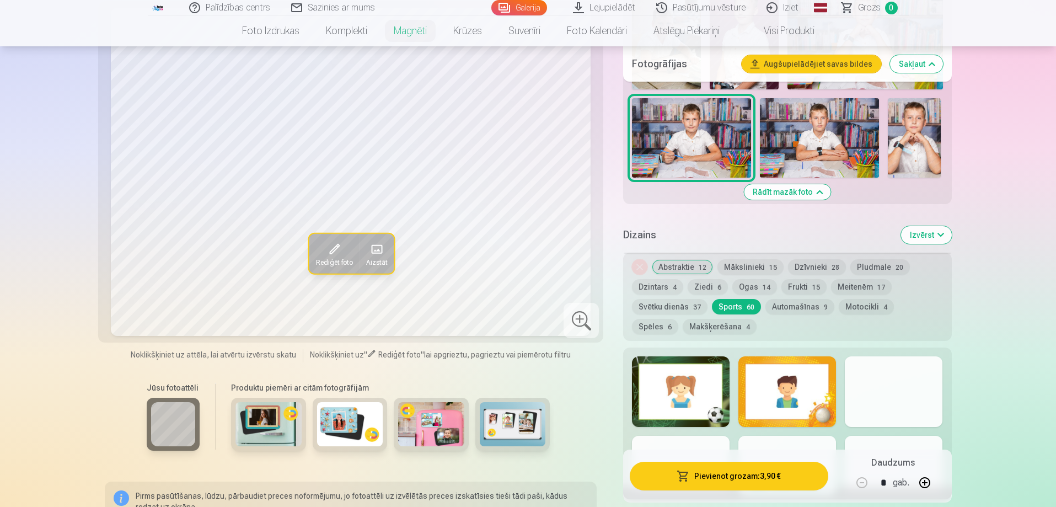
scroll to position [787, 0]
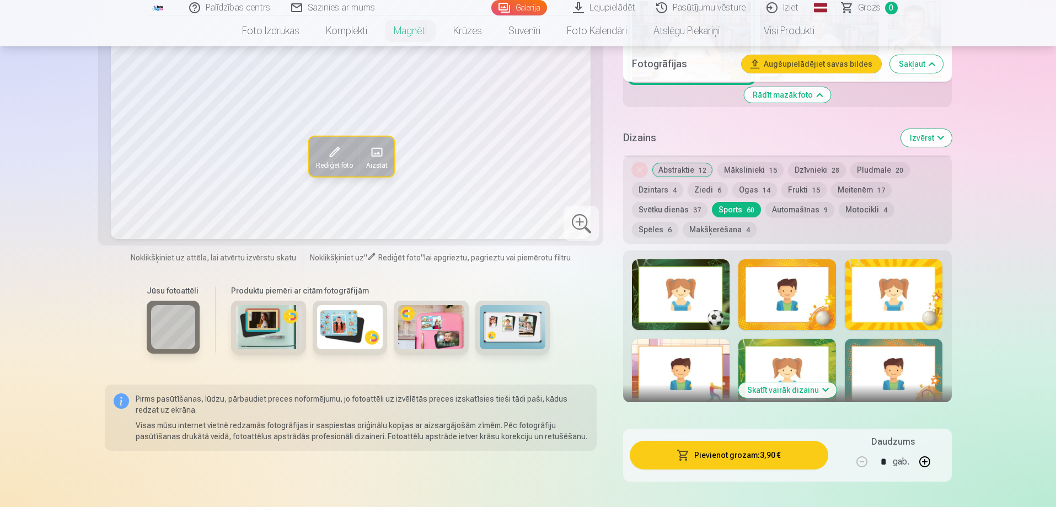
click at [702, 300] on div at bounding box center [681, 294] width 98 height 71
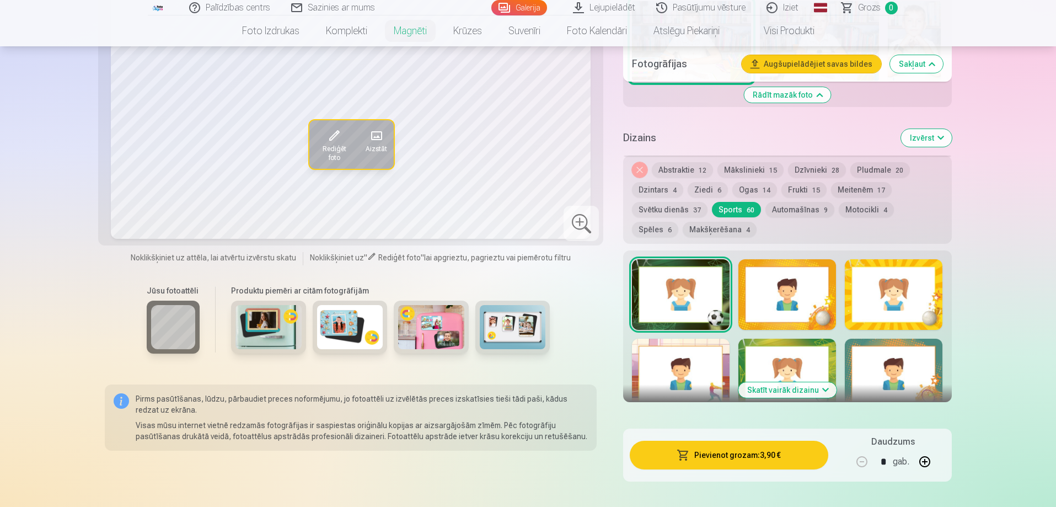
click at [928, 448] on button "button" at bounding box center [924, 461] width 26 height 26
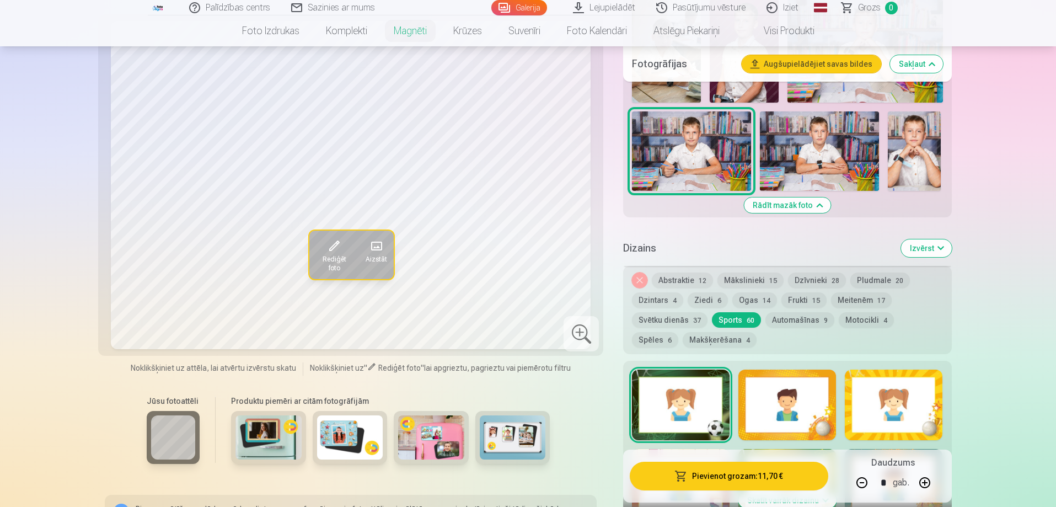
click at [928, 478] on button "button" at bounding box center [924, 482] width 26 height 26
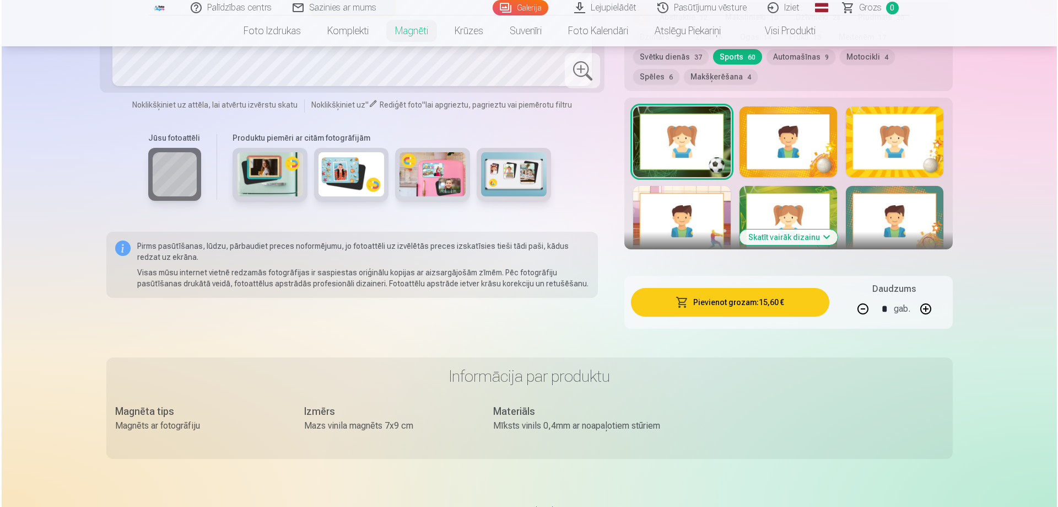
scroll to position [952, 0]
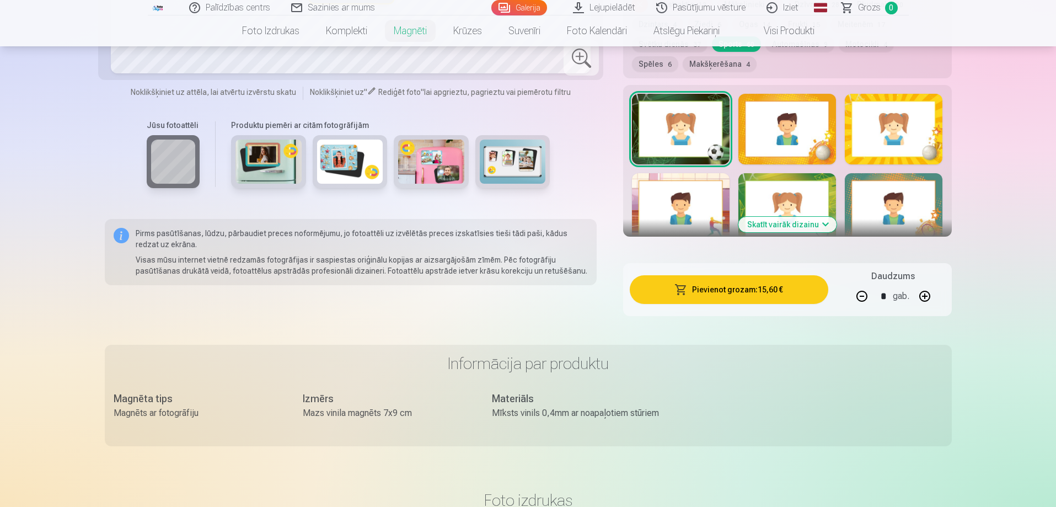
click at [710, 276] on button "Pievienot grozam : 15,60 €" at bounding box center [728, 289] width 198 height 29
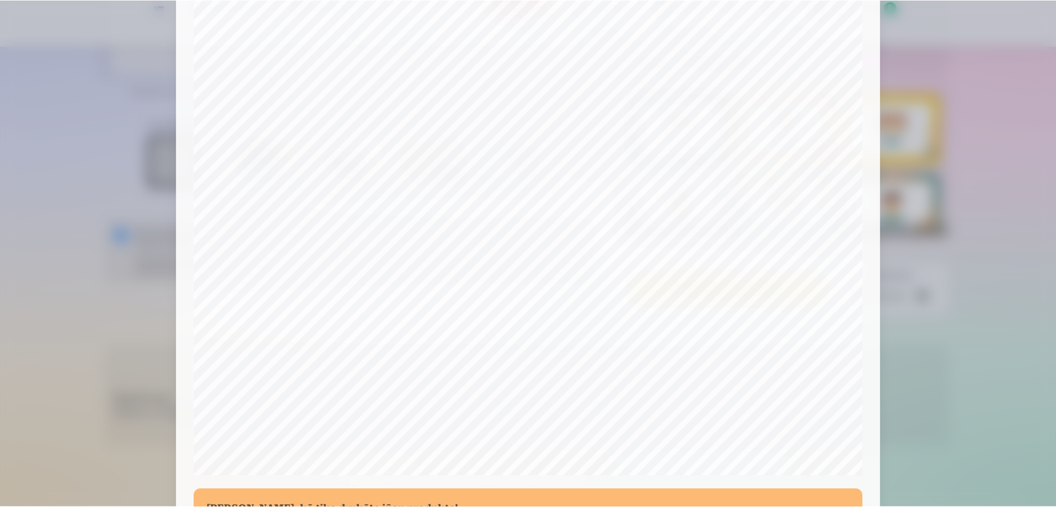
scroll to position [287, 0]
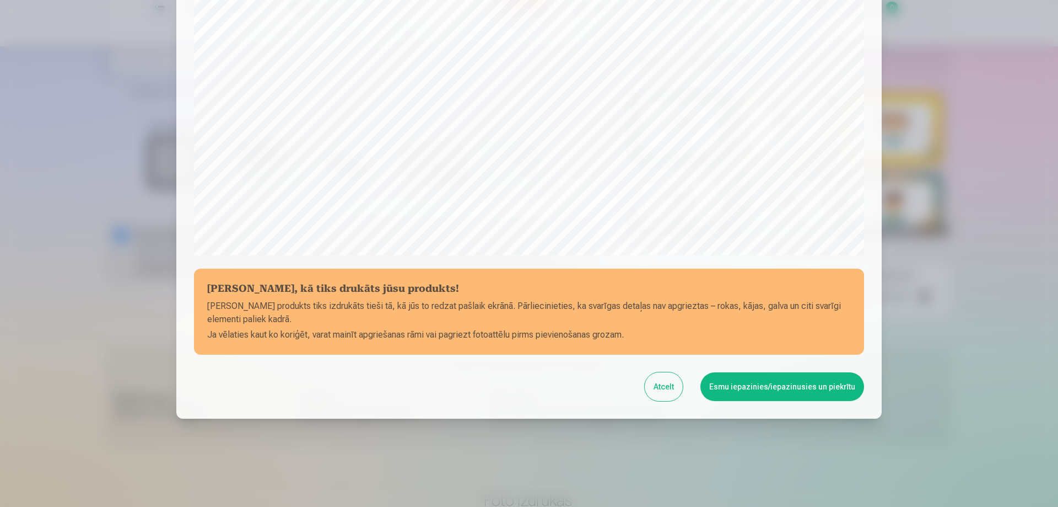
click at [753, 388] on button "Esmu iepazinies/iepazinusies un piekrītu" at bounding box center [783, 386] width 164 height 29
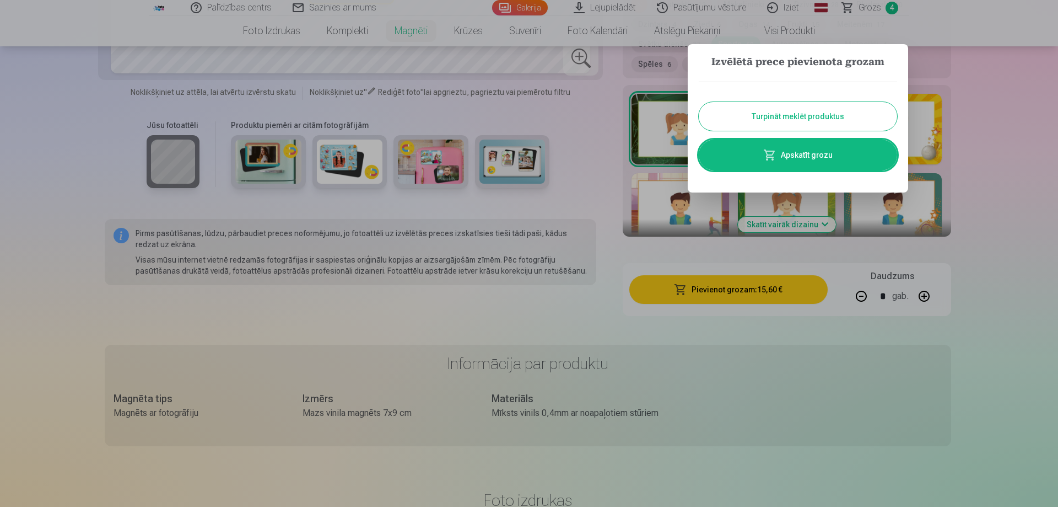
click at [768, 117] on button "Turpināt meklēt produktus" at bounding box center [798, 116] width 198 height 29
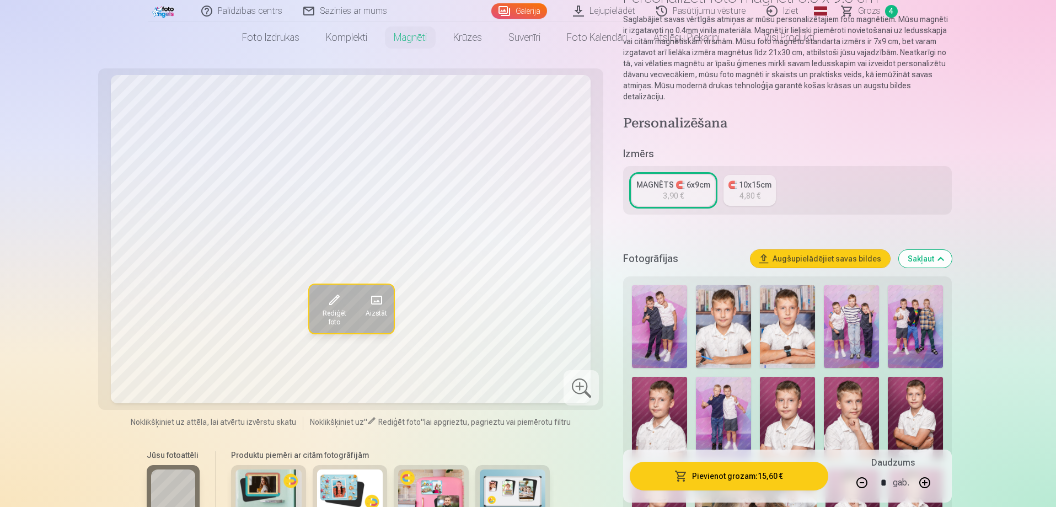
scroll to position [0, 0]
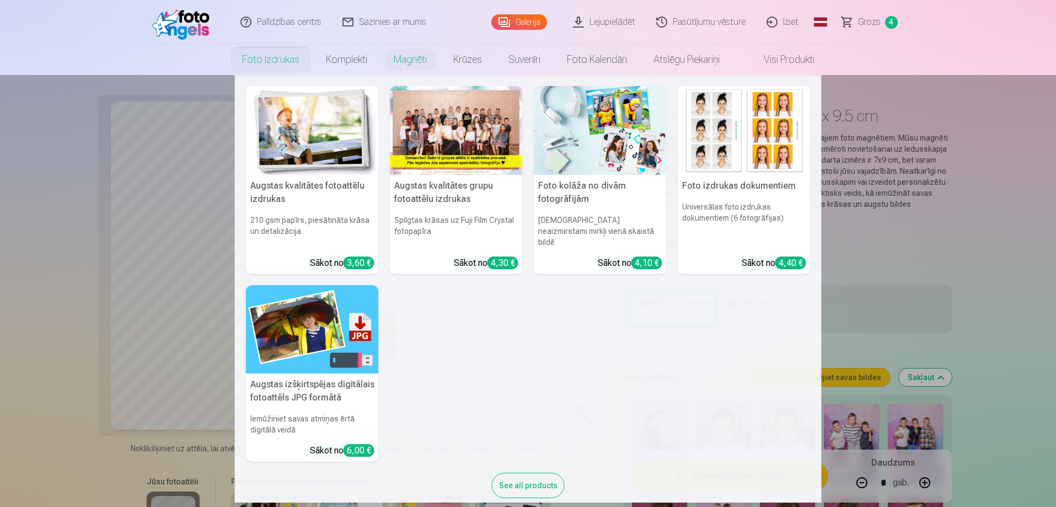
click at [306, 163] on img at bounding box center [312, 130] width 133 height 89
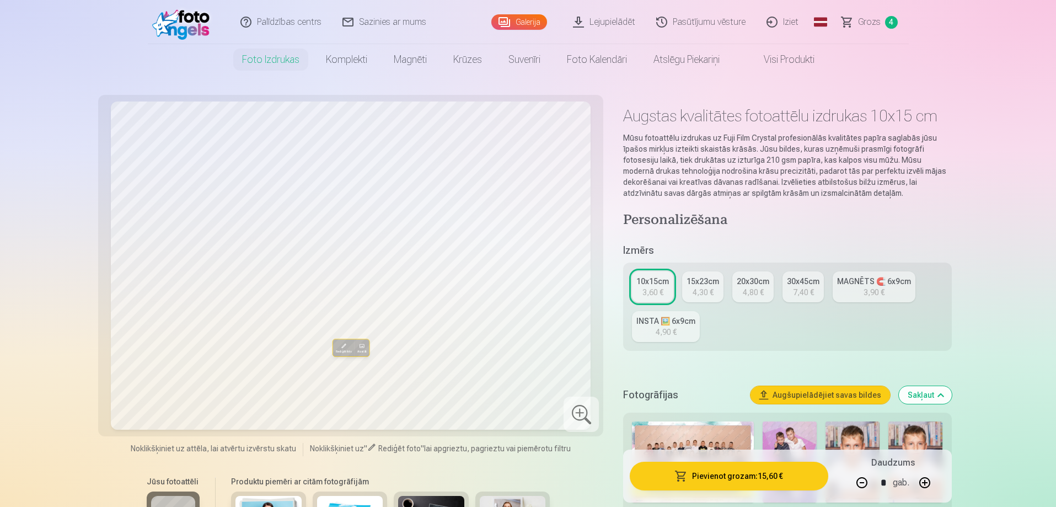
type input "*"
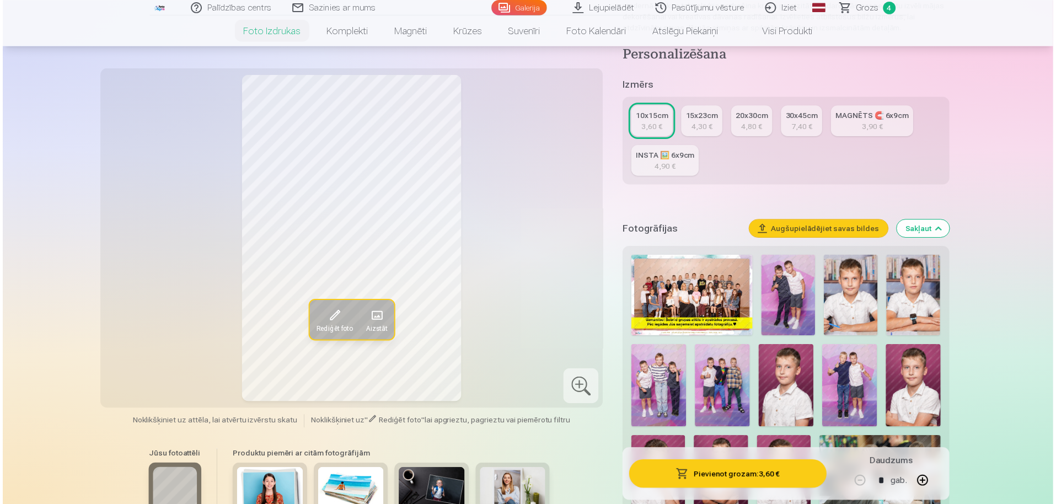
scroll to position [220, 0]
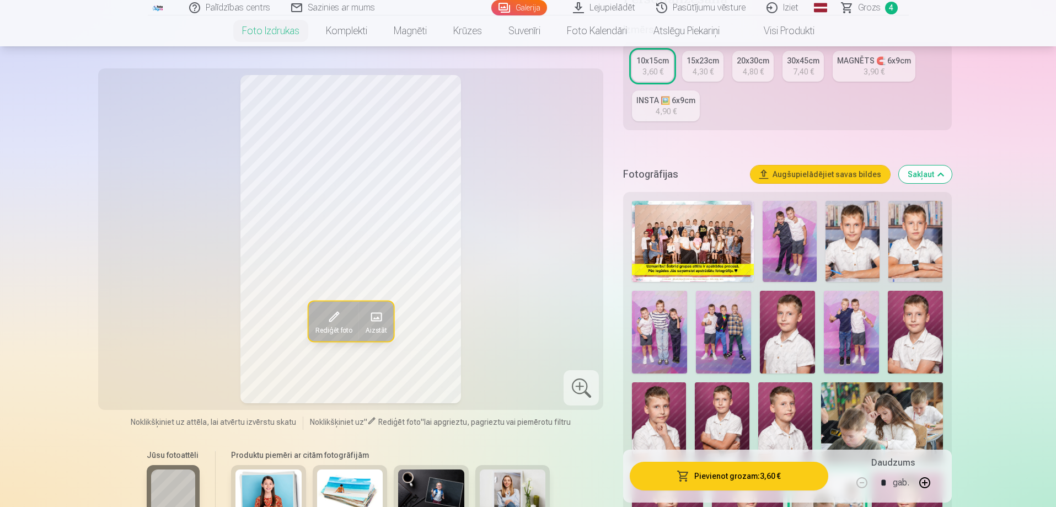
click at [656, 256] on img at bounding box center [693, 241] width 122 height 81
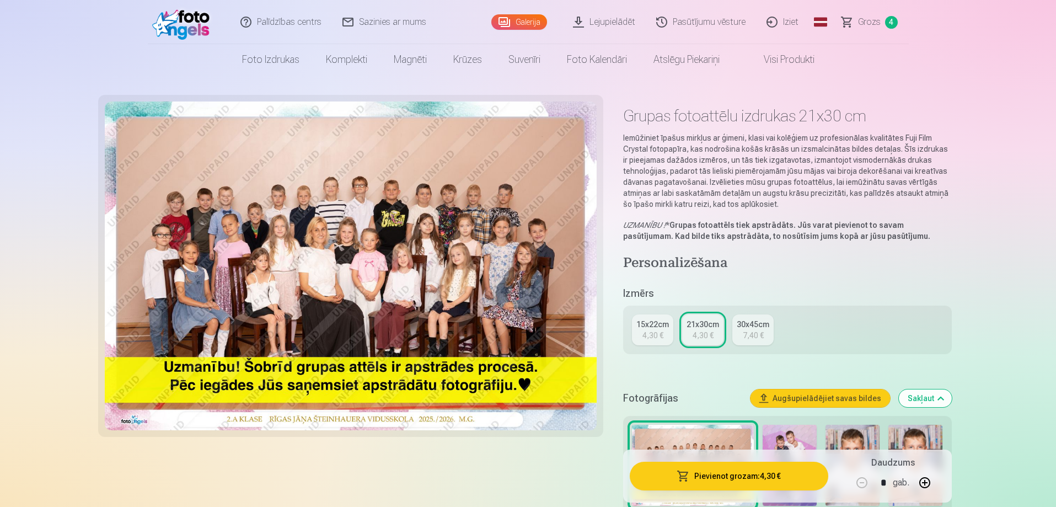
click at [649, 325] on div "15x22cm" at bounding box center [652, 324] width 33 height 11
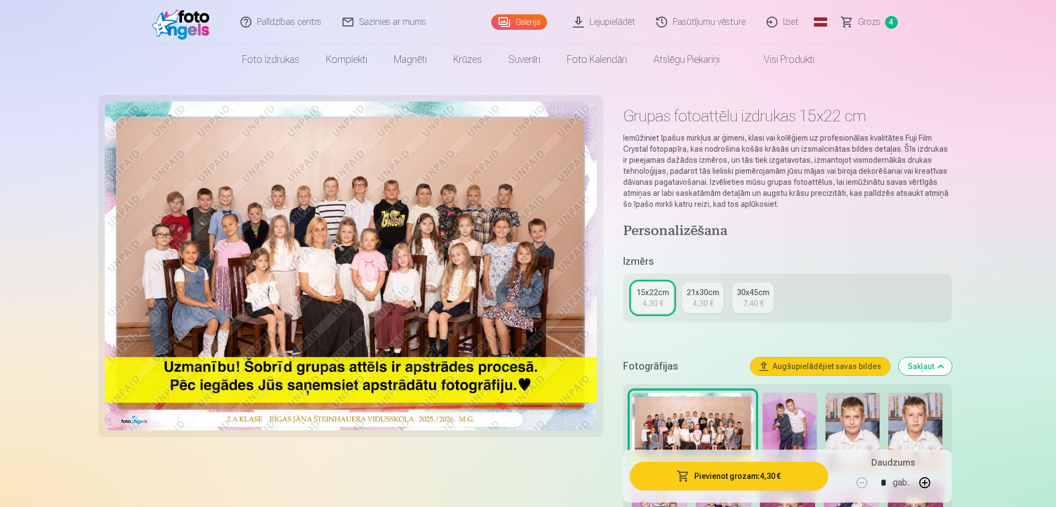
click at [776, 475] on button "Pievienot grozam : 4,30 €" at bounding box center [728, 475] width 198 height 29
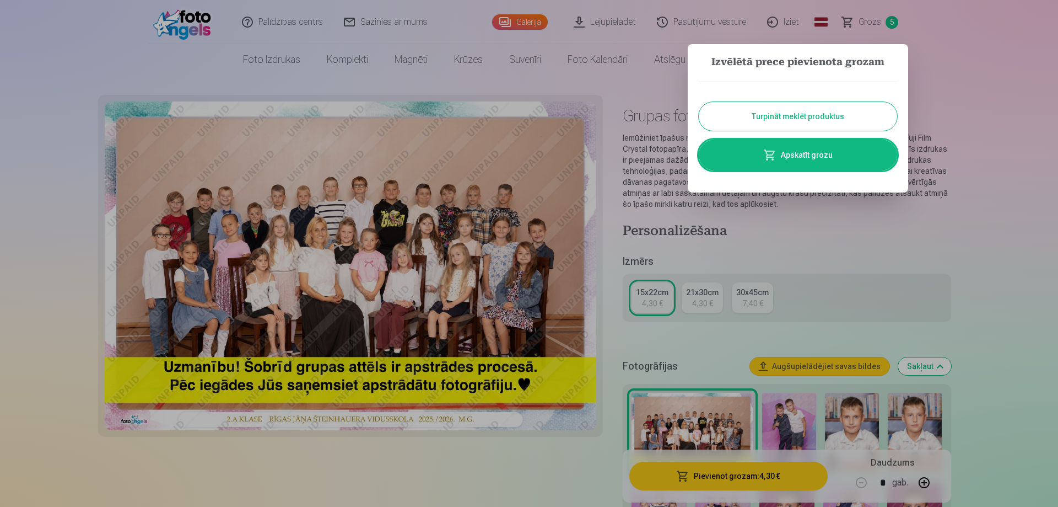
click at [789, 115] on button "Turpināt meklēt produktus" at bounding box center [798, 116] width 198 height 29
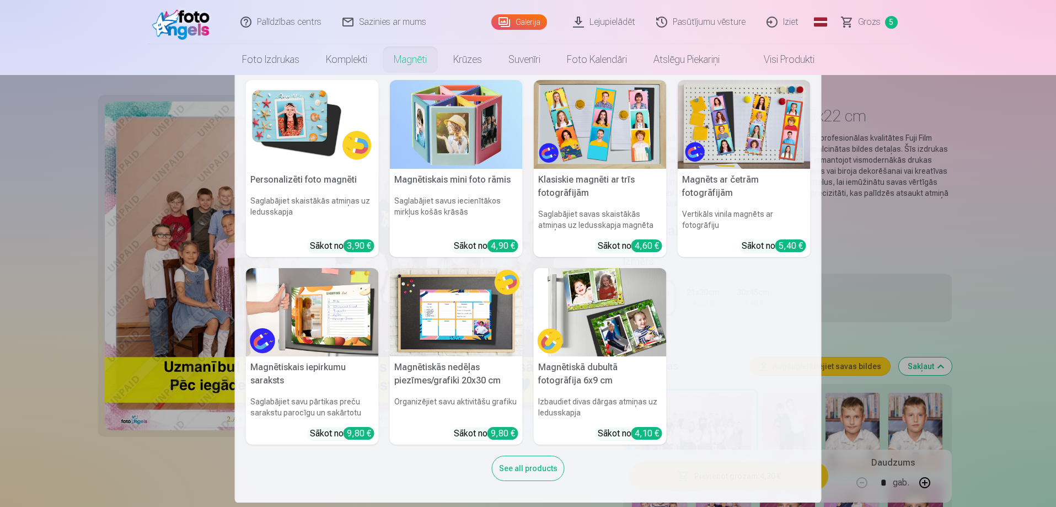
scroll to position [7, 0]
click at [1026, 289] on nav "Personalizēti foto magnēti Saglabājiet skaistākās atmiņas uz ledusskapja Sākot …" at bounding box center [528, 288] width 1056 height 427
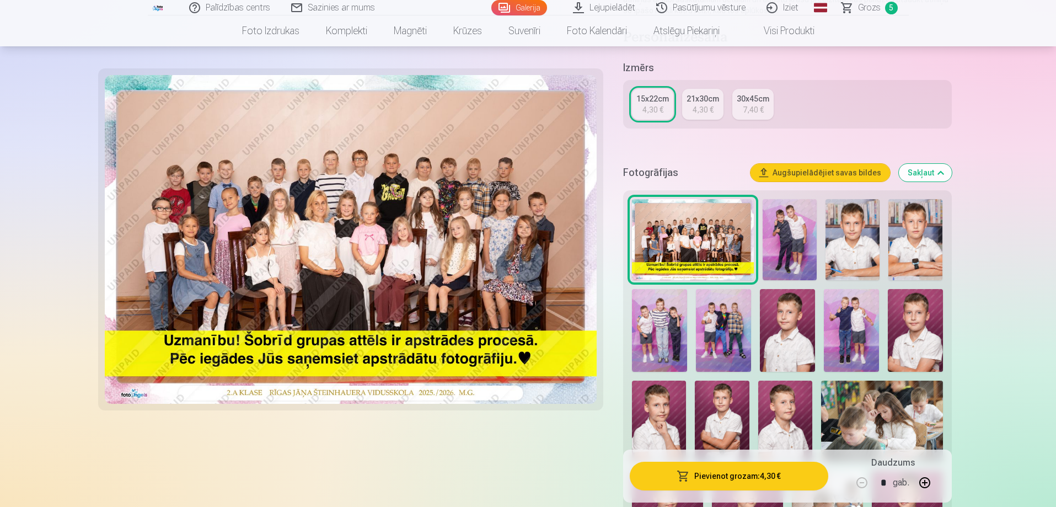
scroll to position [220, 0]
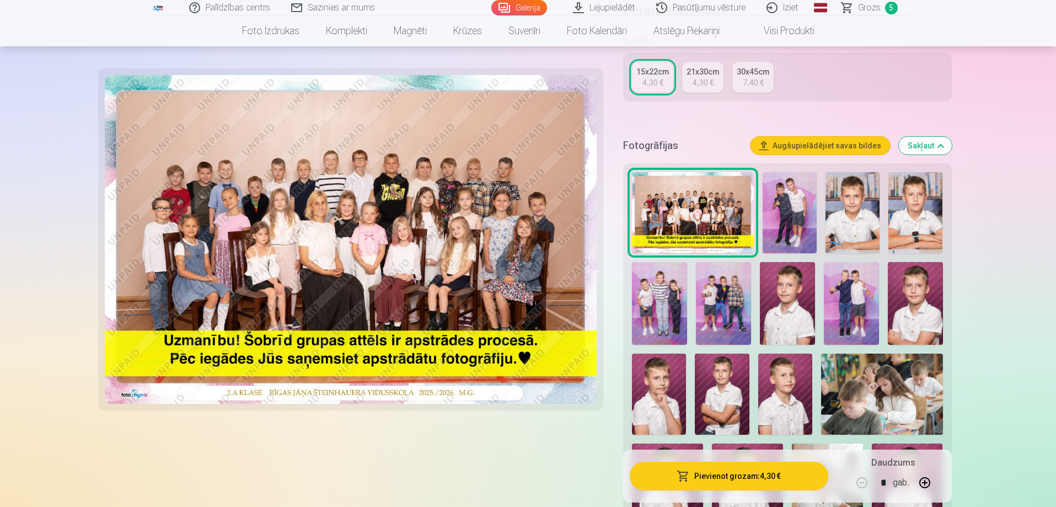
click at [676, 309] on img at bounding box center [659, 303] width 55 height 83
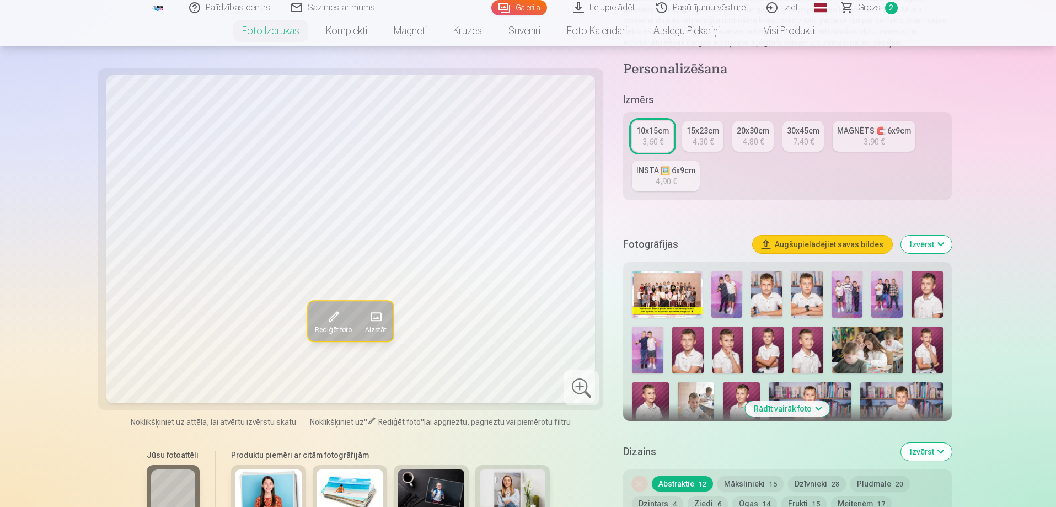
scroll to position [165, 0]
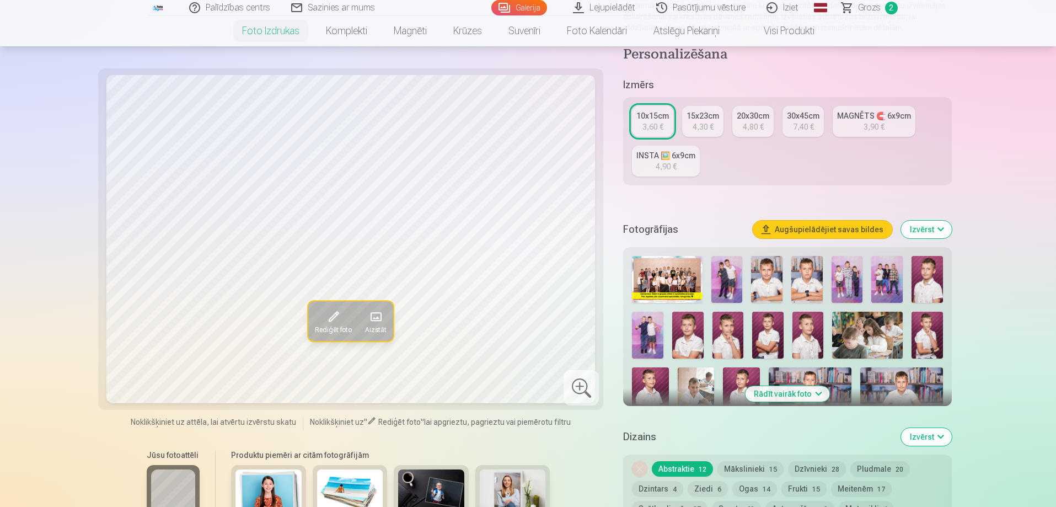
click at [854, 286] on img at bounding box center [846, 279] width 31 height 47
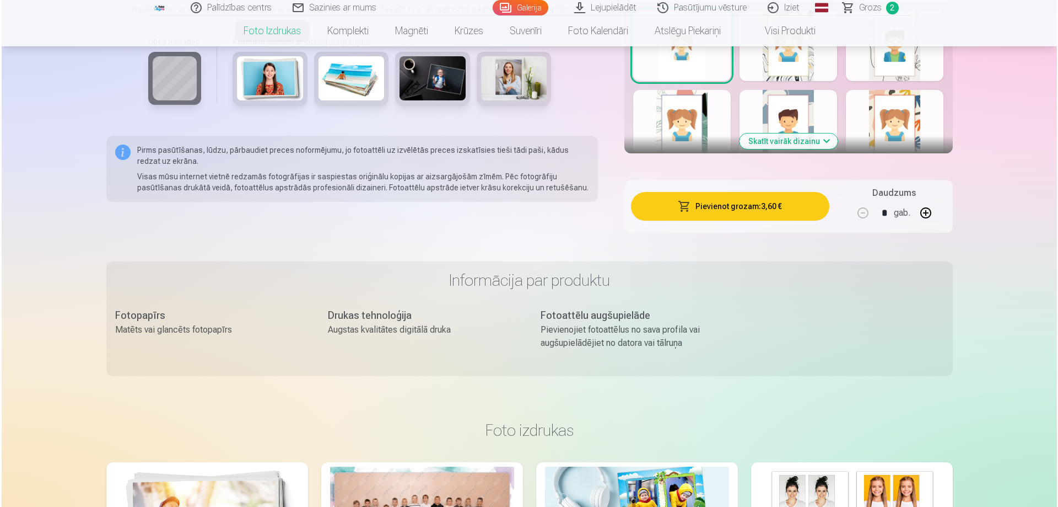
scroll to position [717, 0]
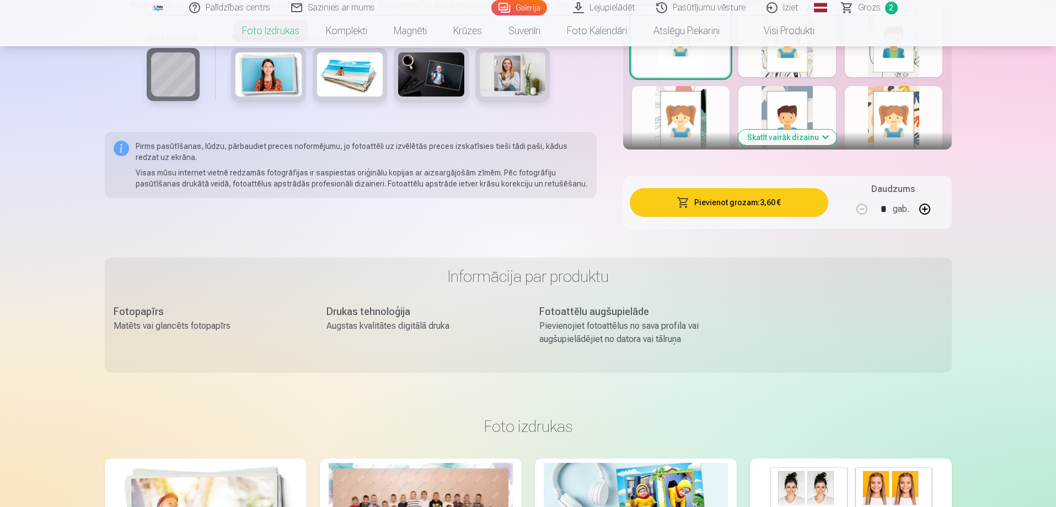
click at [726, 207] on button "Pievienot grozam : 3,60 €" at bounding box center [728, 202] width 198 height 29
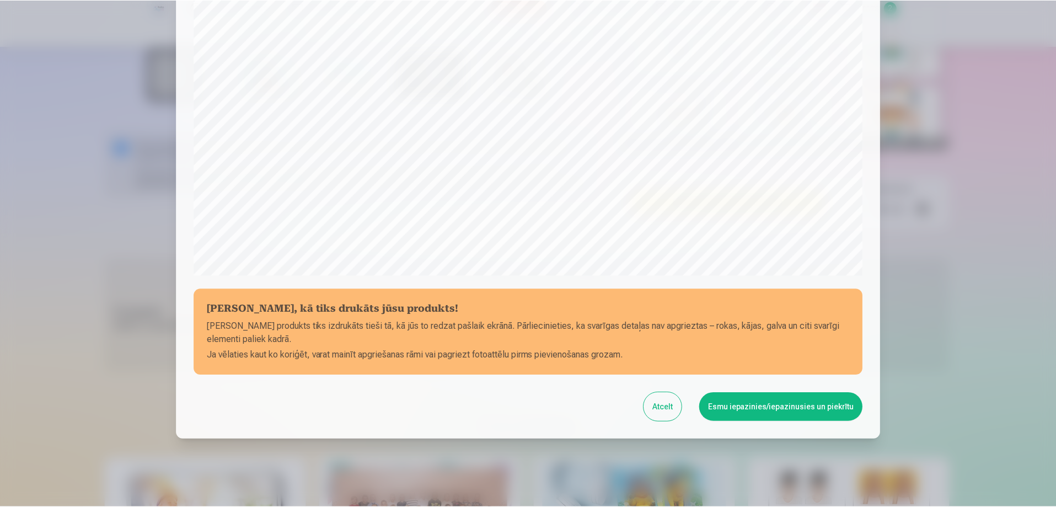
scroll to position [287, 0]
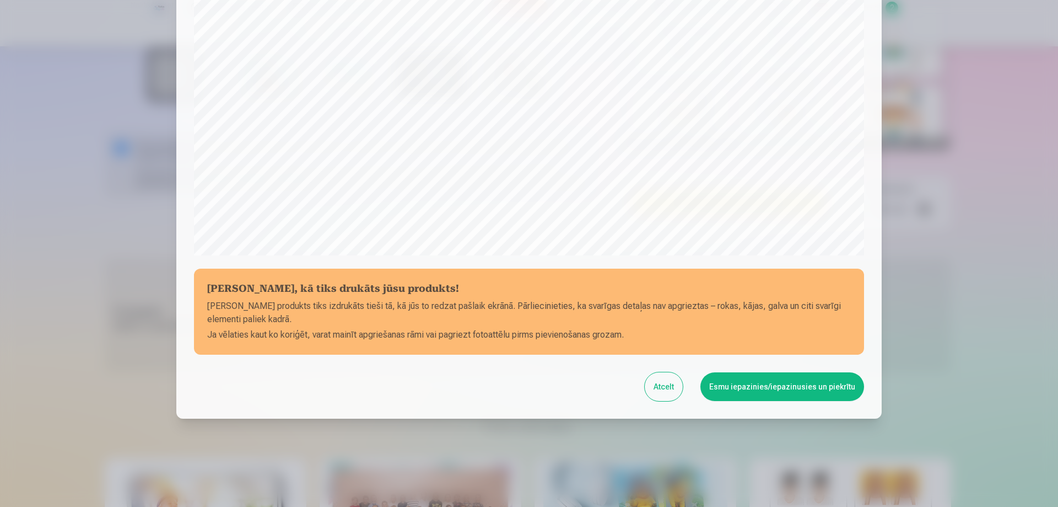
click at [767, 374] on button "Esmu iepazinies/iepazinusies un piekrītu" at bounding box center [783, 386] width 164 height 29
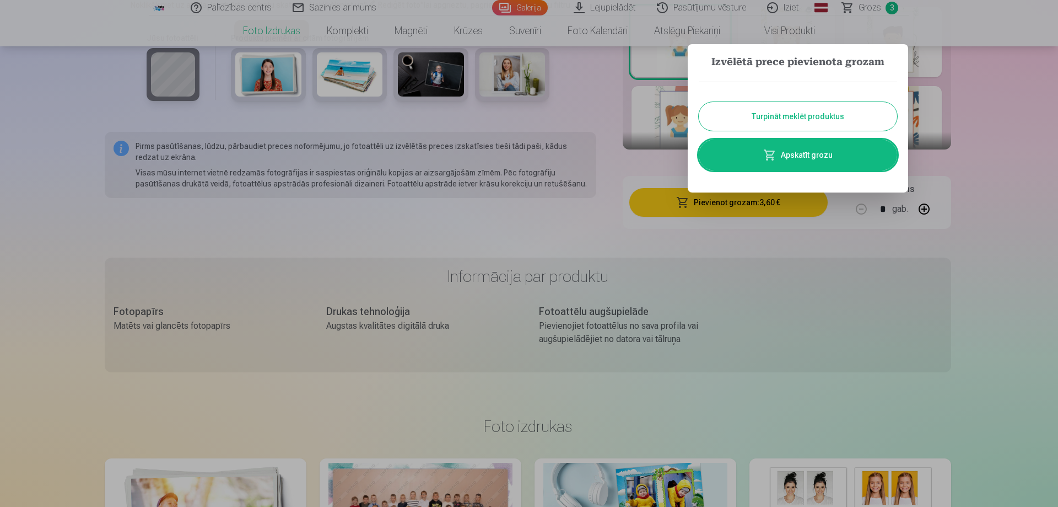
click at [835, 120] on button "Turpināt meklēt produktus" at bounding box center [798, 116] width 198 height 29
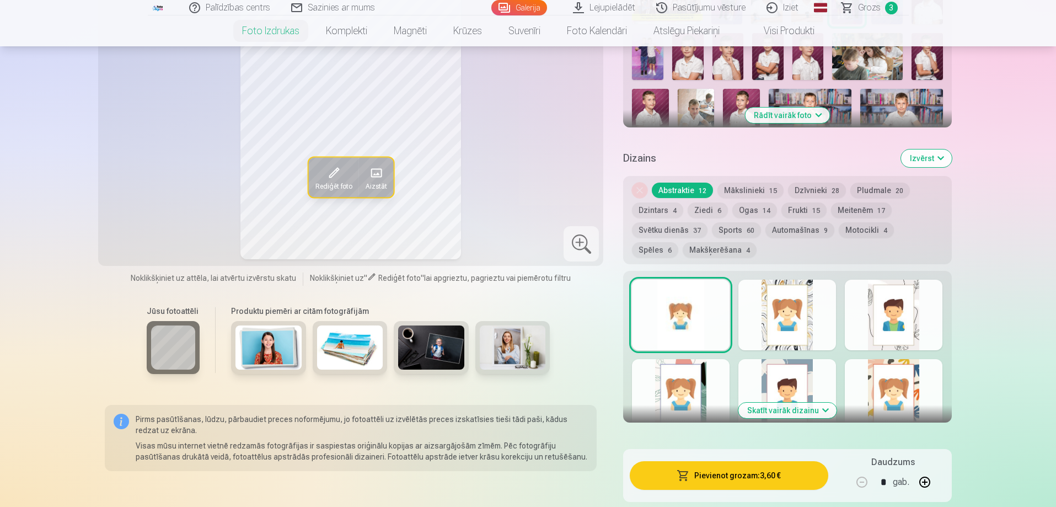
scroll to position [331, 0]
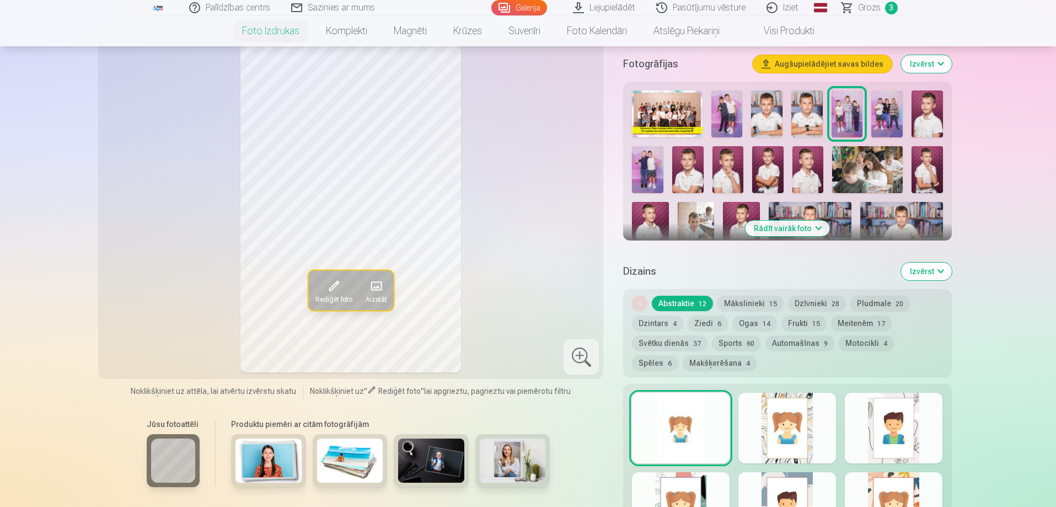
click at [886, 118] on img at bounding box center [886, 113] width 31 height 47
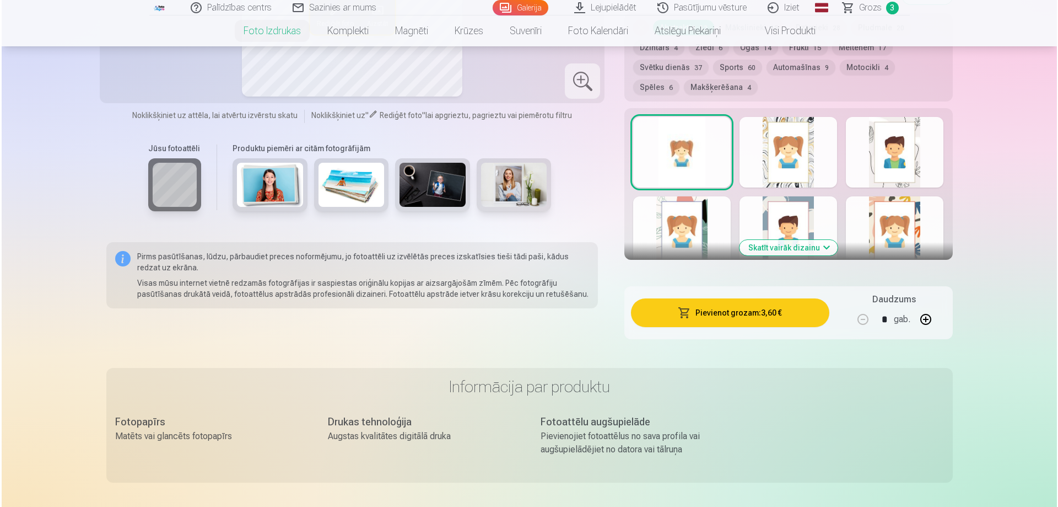
scroll to position [661, 0]
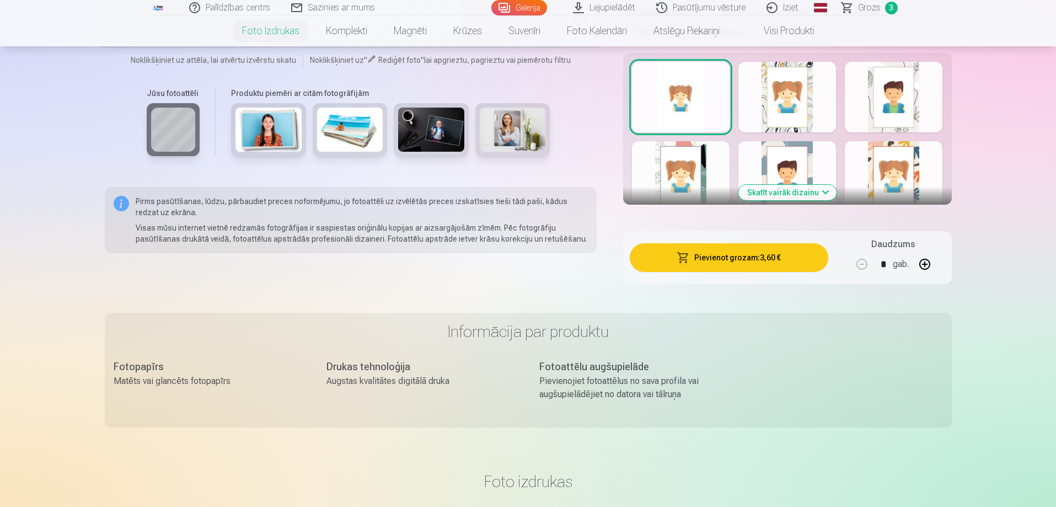
click at [781, 259] on button "Pievienot grozam : 3,60 €" at bounding box center [728, 257] width 198 height 29
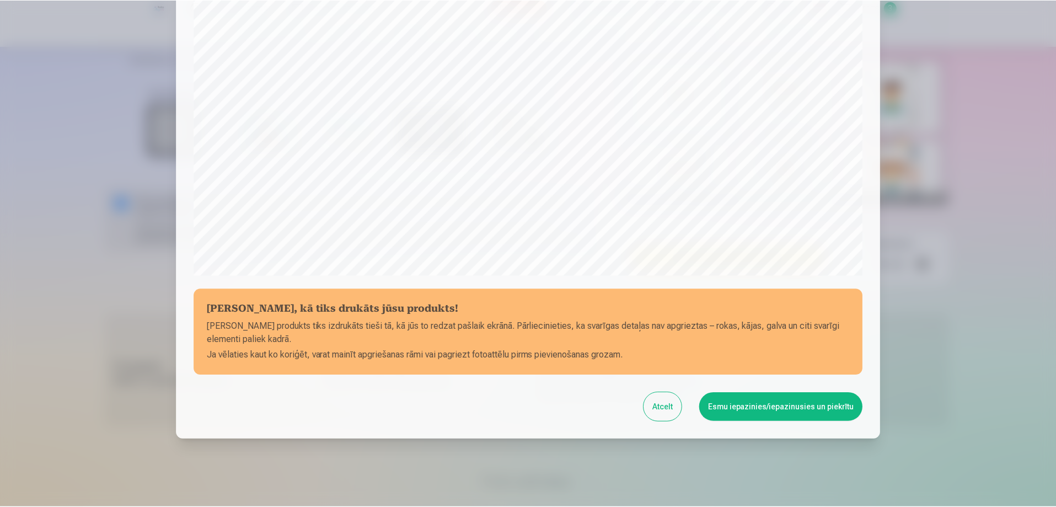
scroll to position [287, 0]
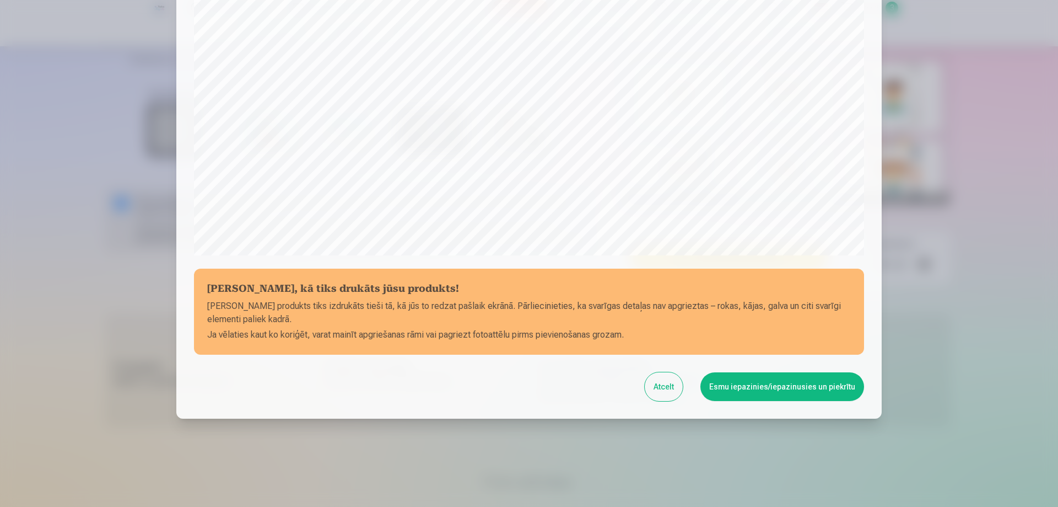
click at [812, 386] on button "Esmu iepazinies/iepazinusies un piekrītu" at bounding box center [783, 386] width 164 height 29
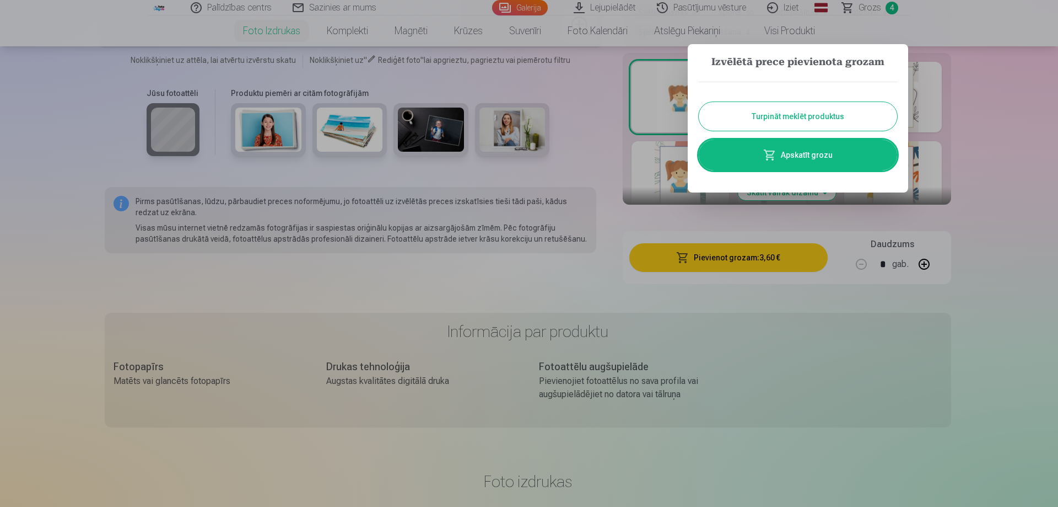
click at [810, 121] on button "Turpināt meklēt produktus" at bounding box center [798, 116] width 198 height 29
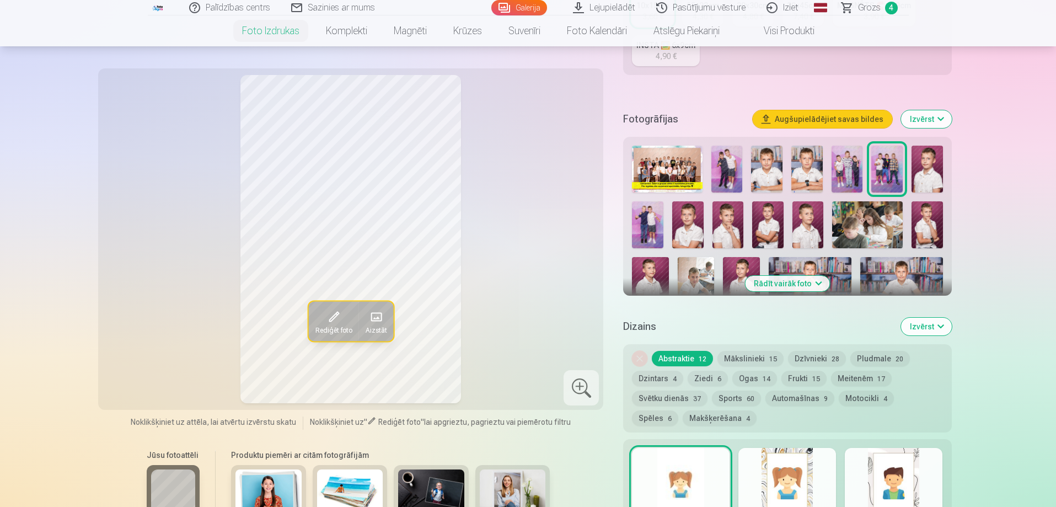
scroll to position [331, 0]
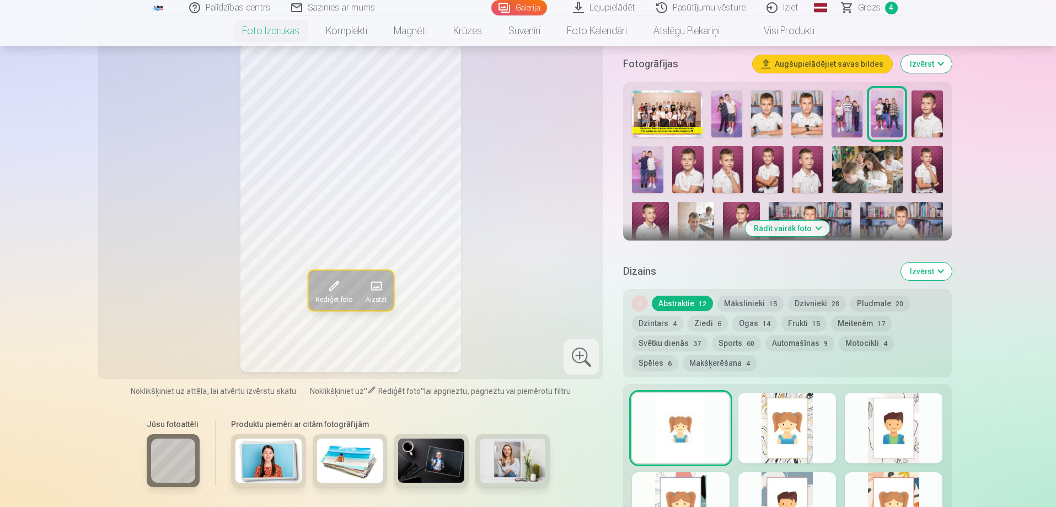
click at [814, 222] on button "Rādīt vairāk foto" at bounding box center [787, 227] width 84 height 15
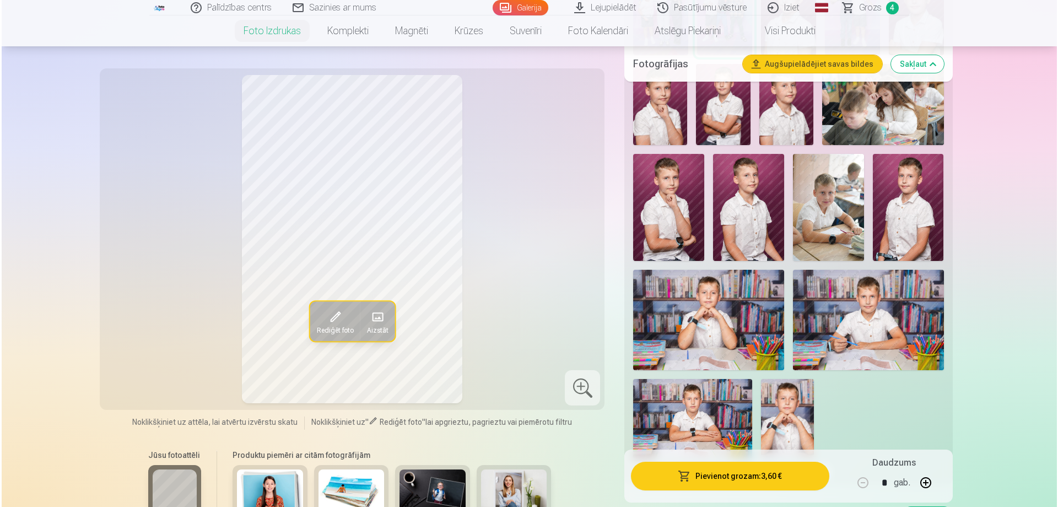
scroll to position [551, 0]
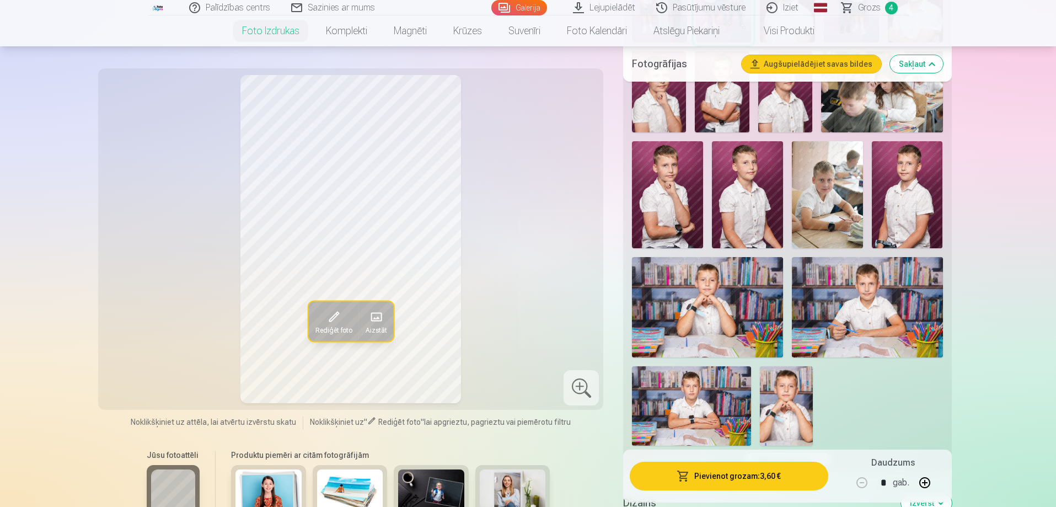
click at [736, 290] on img at bounding box center [707, 307] width 151 height 100
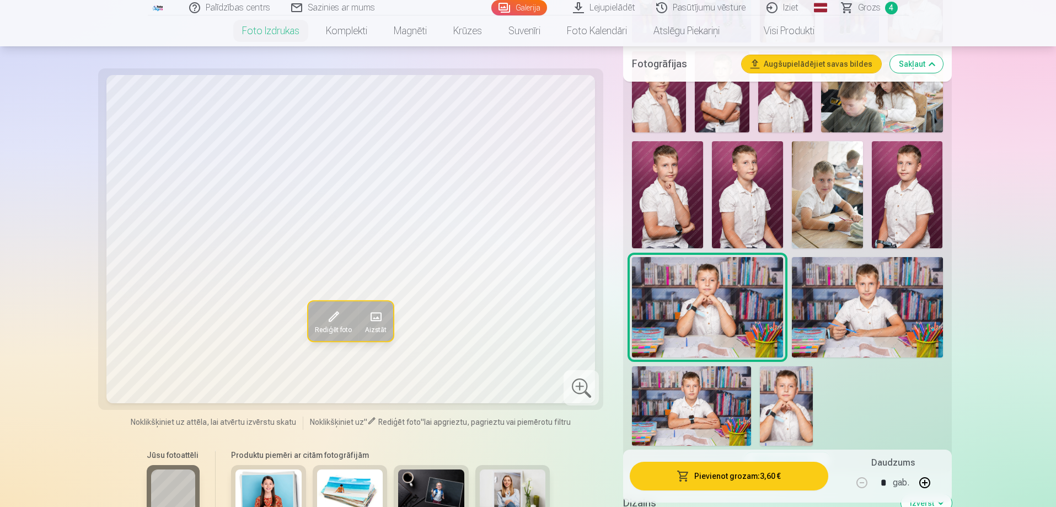
click at [880, 305] on img at bounding box center [867, 307] width 151 height 100
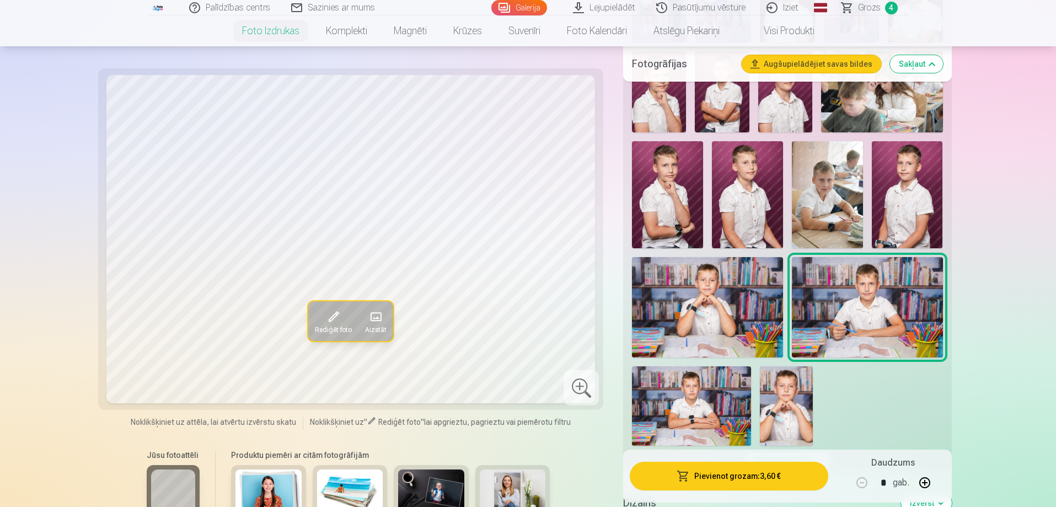
click at [755, 298] on img at bounding box center [707, 307] width 151 height 100
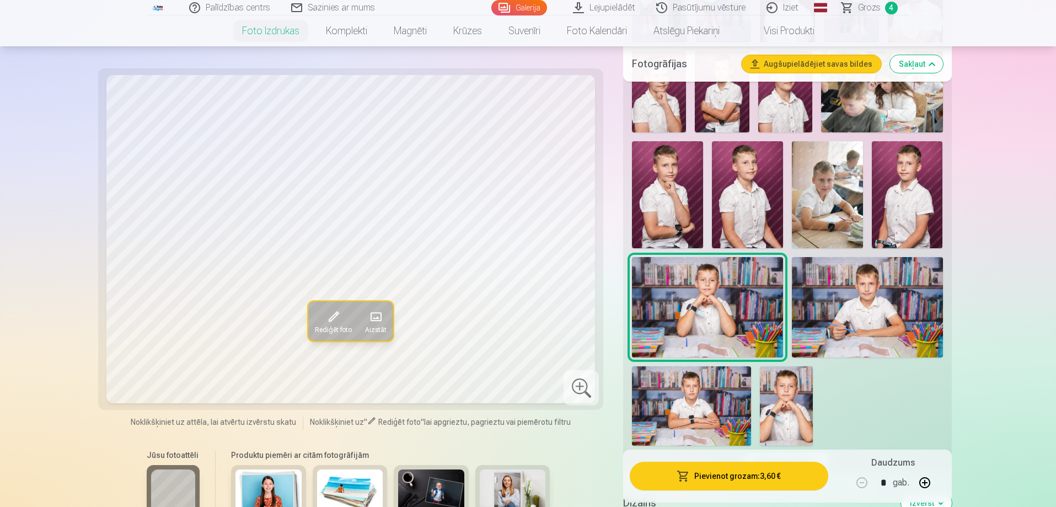
click at [869, 306] on img at bounding box center [867, 307] width 151 height 100
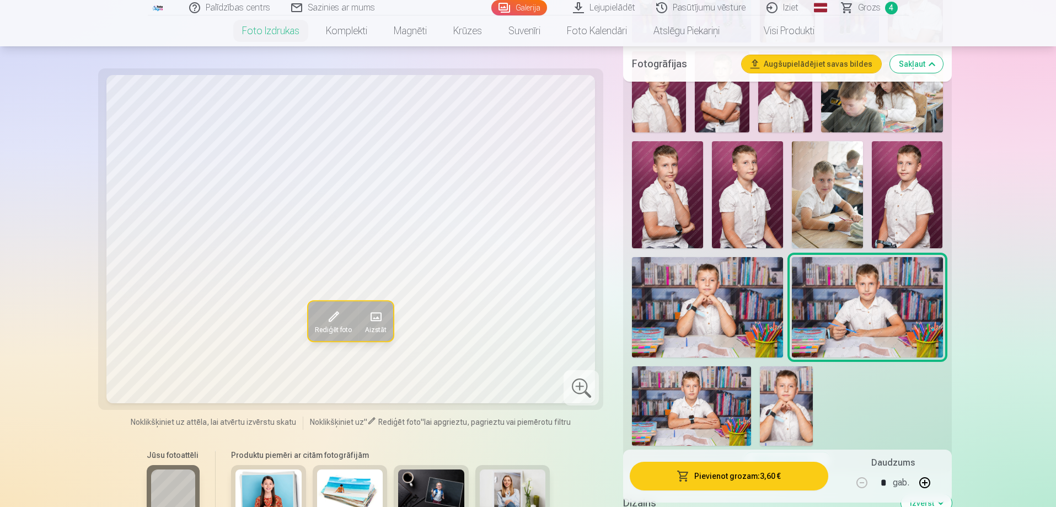
click at [774, 476] on button "Pievienot grozam : 3,60 €" at bounding box center [728, 475] width 198 height 29
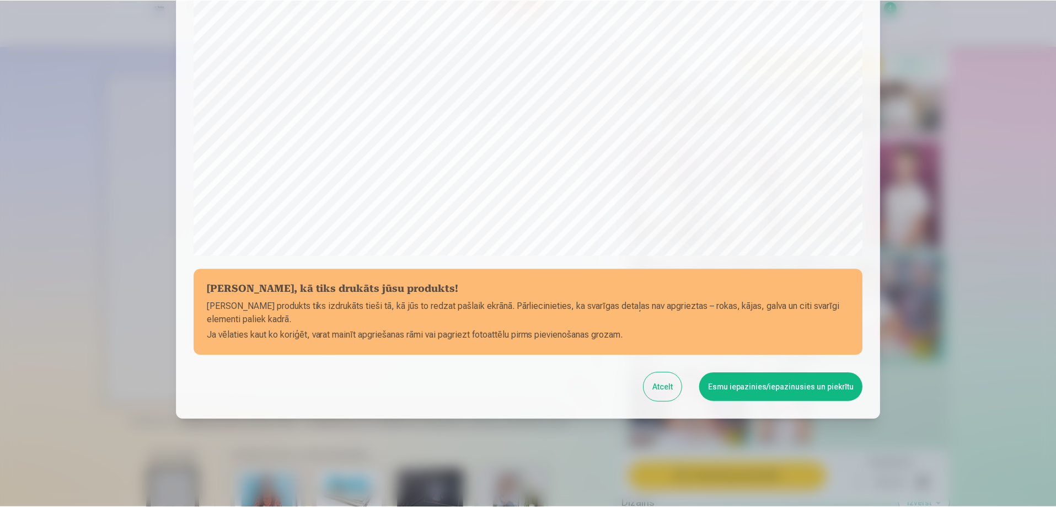
scroll to position [287, 0]
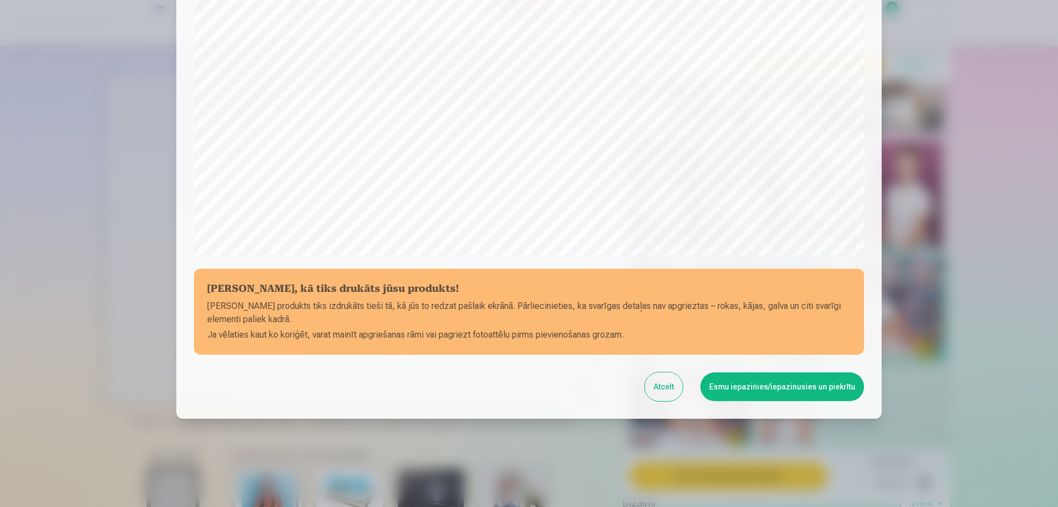
click at [751, 393] on button "Esmu iepazinies/iepazinusies un piekrītu" at bounding box center [783, 386] width 164 height 29
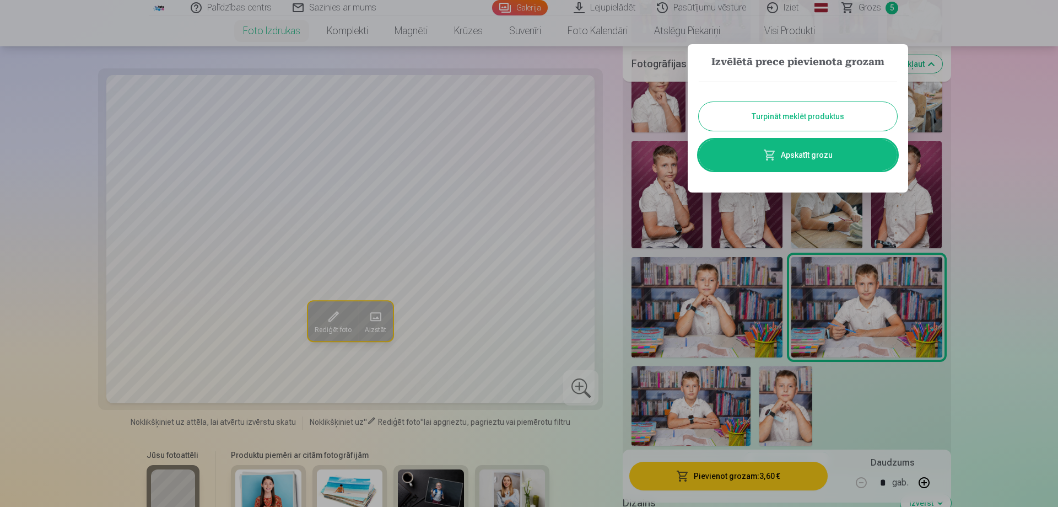
click at [803, 157] on link "Apskatīt grozu" at bounding box center [798, 154] width 198 height 31
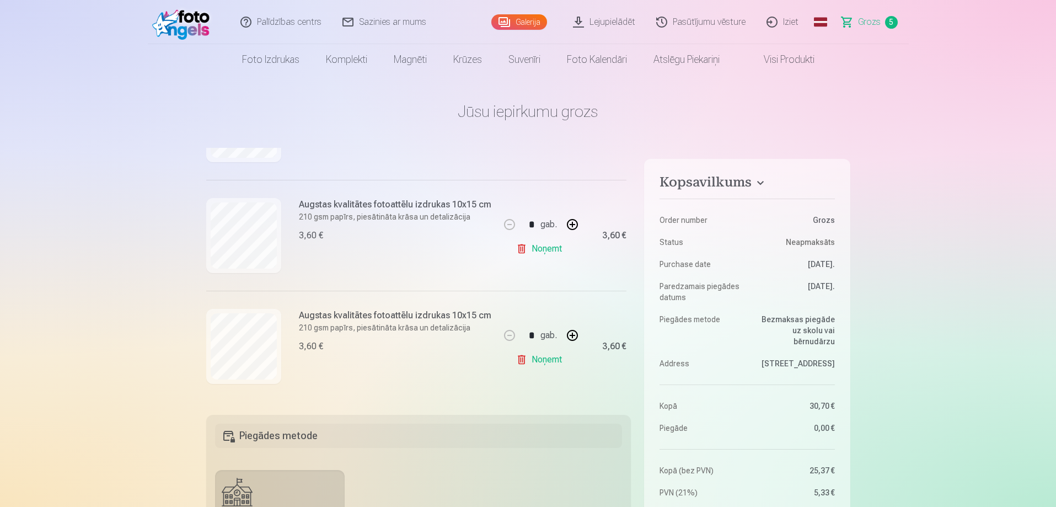
click at [785, 24] on link "Iziet" at bounding box center [782, 22] width 53 height 44
